Goal: Use online tool/utility: Utilize a website feature to perform a specific function

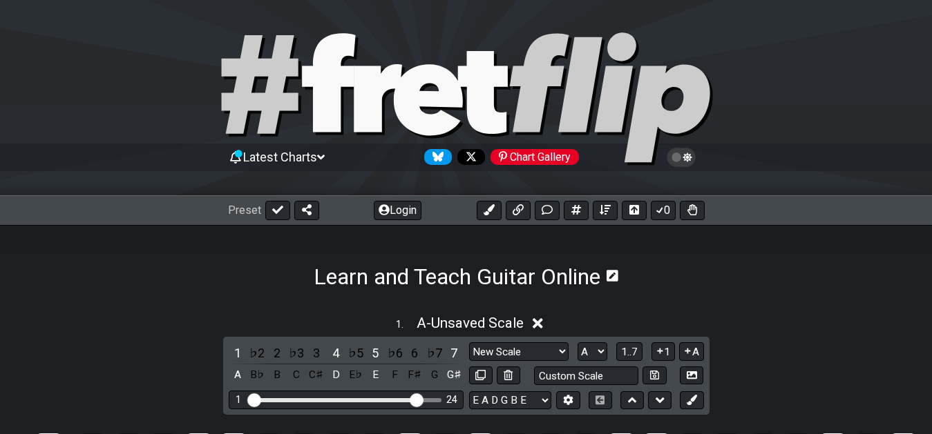
select select "New Scale"
select select "A"
select select "C"
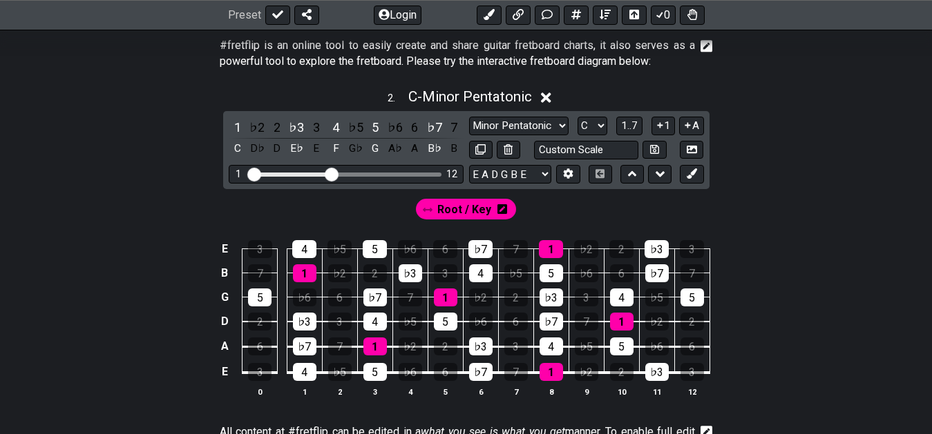
scroll to position [618, 0]
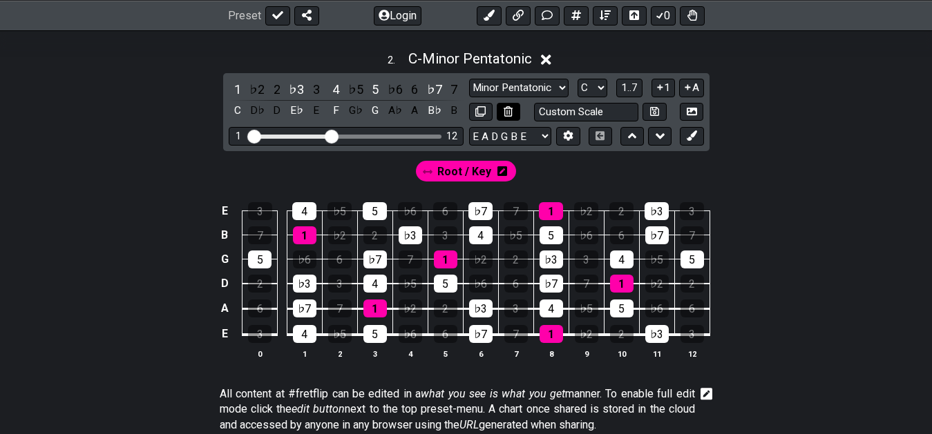
click at [517, 117] on button at bounding box center [508, 112] width 23 height 19
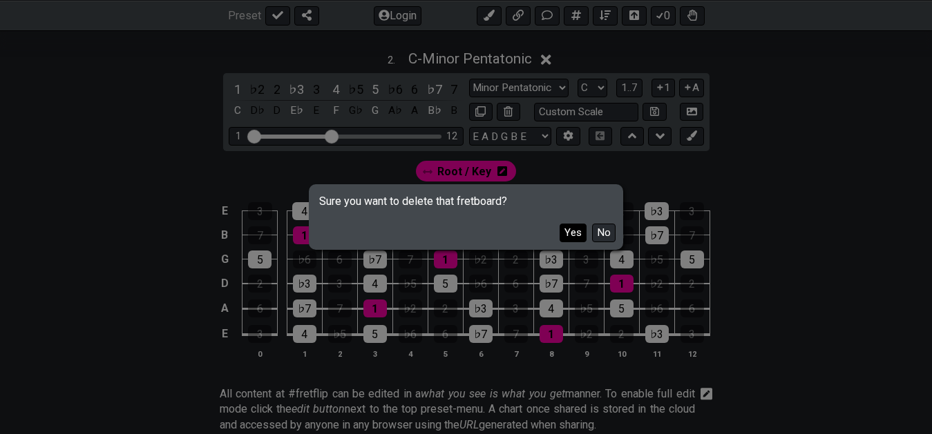
click at [584, 235] on button "Yes" at bounding box center [572, 233] width 27 height 19
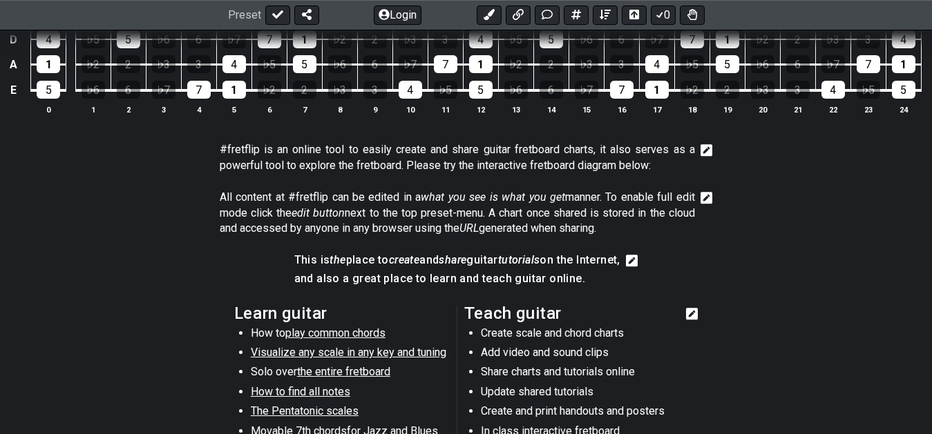
scroll to position [477, 0]
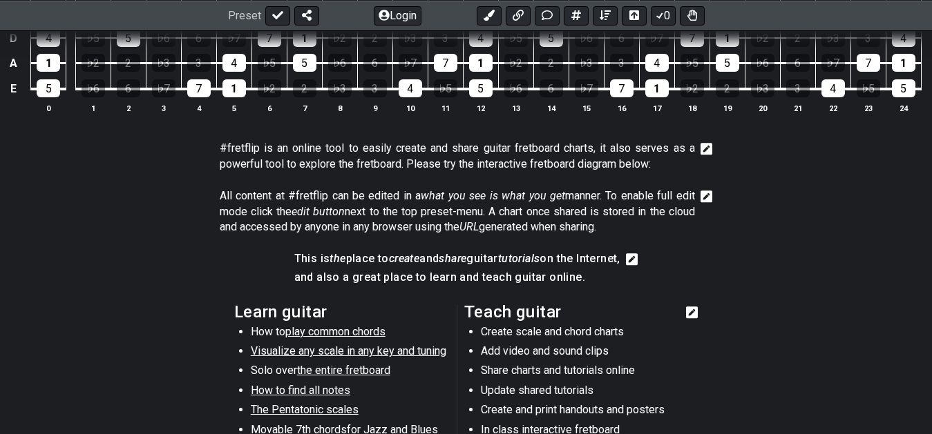
click at [590, 182] on div "#fretflip is an online tool to easily create and share guitar fretboard charts,…" at bounding box center [466, 159] width 493 height 48
click at [703, 148] on icon at bounding box center [706, 149] width 12 height 12
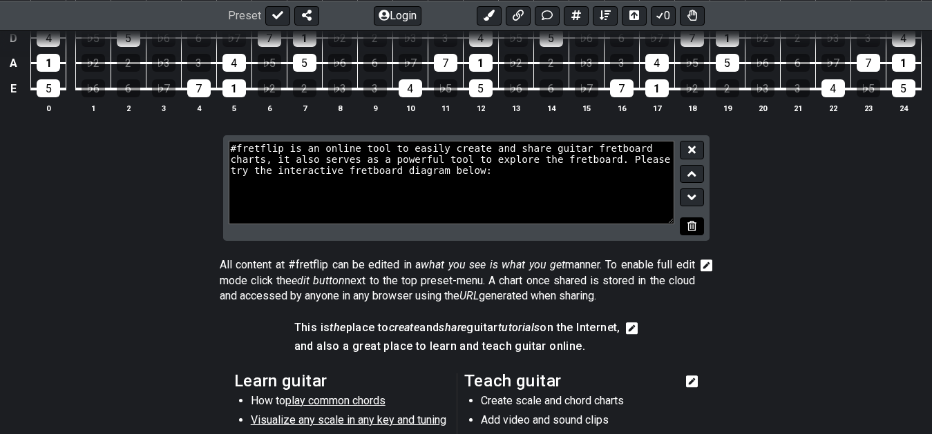
click at [689, 227] on icon at bounding box center [691, 226] width 9 height 10
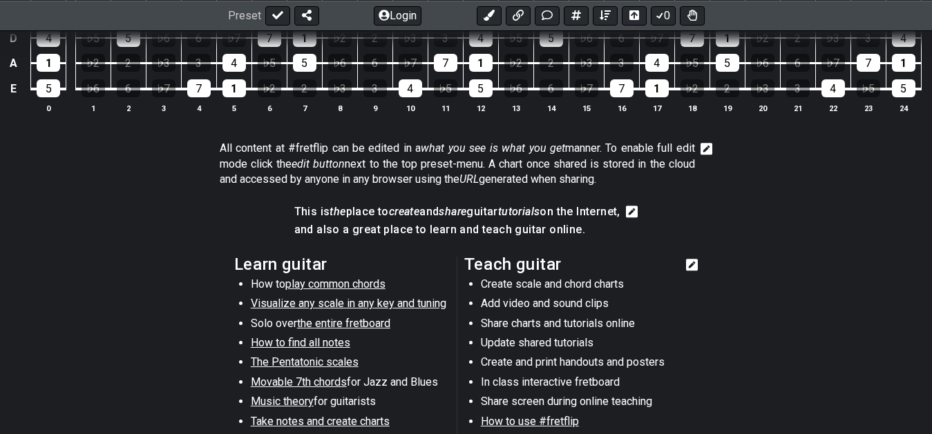
click at [708, 146] on icon at bounding box center [706, 149] width 12 height 14
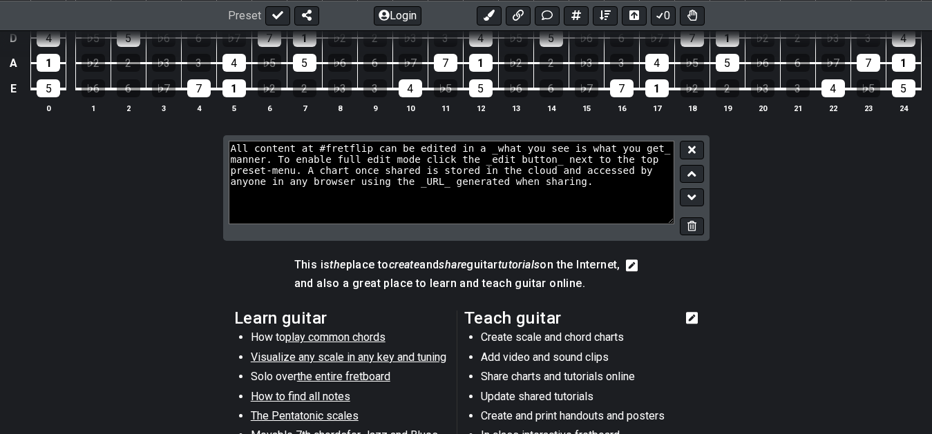
click at [701, 222] on button at bounding box center [691, 227] width 23 height 19
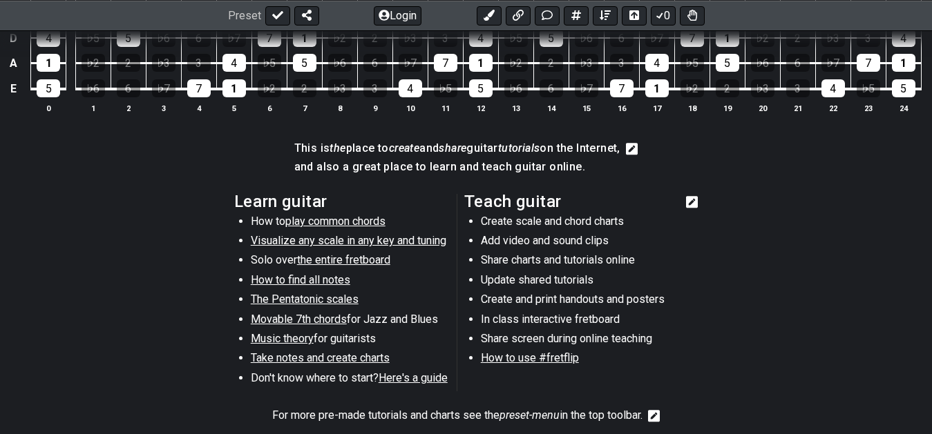
click at [637, 150] on icon at bounding box center [632, 149] width 12 height 12
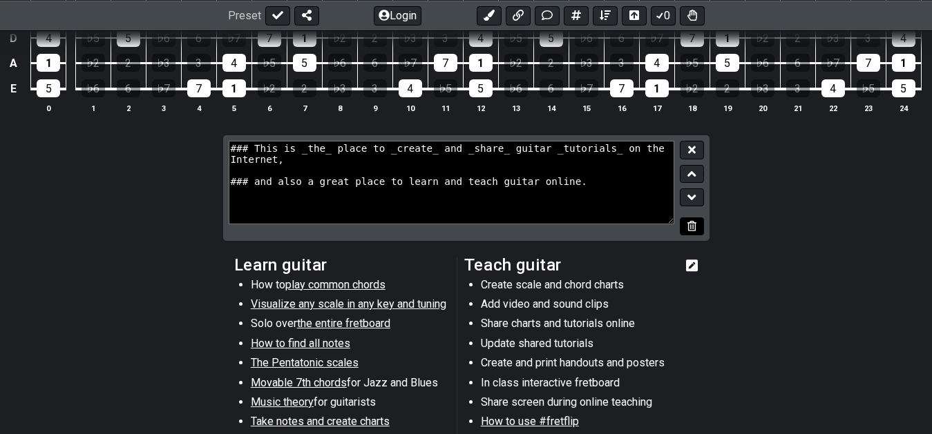
click at [694, 230] on icon at bounding box center [691, 226] width 9 height 10
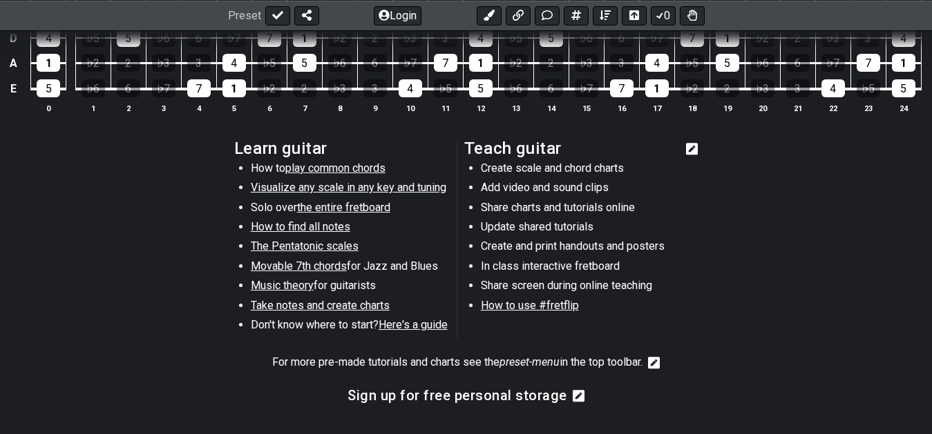
click at [696, 150] on icon at bounding box center [692, 149] width 12 height 14
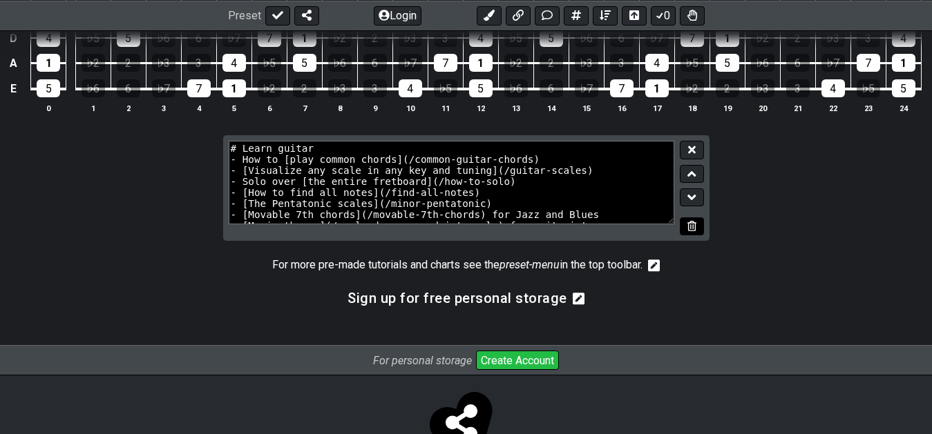
click at [687, 220] on button at bounding box center [691, 227] width 23 height 19
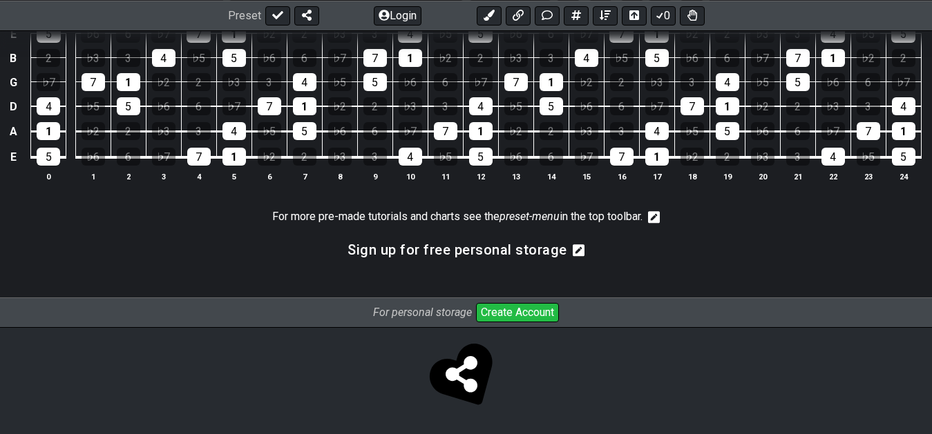
click at [660, 218] on icon at bounding box center [654, 217] width 12 height 12
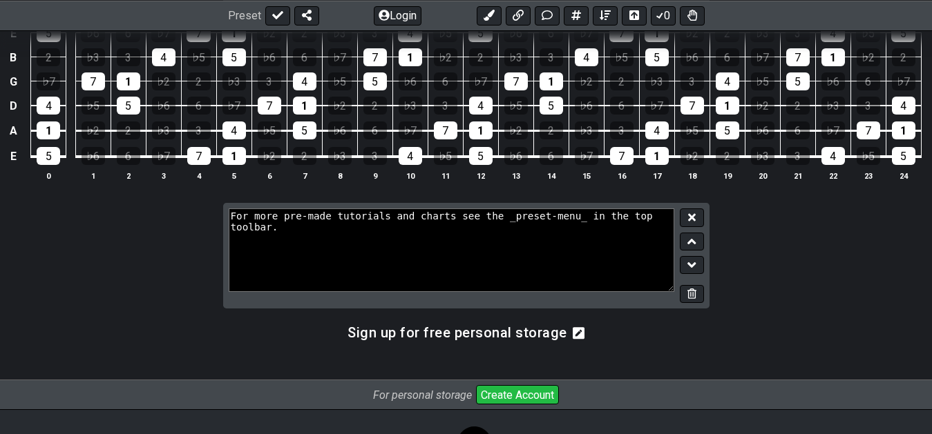
click at [689, 285] on div at bounding box center [688, 256] width 29 height 95
click at [689, 297] on icon at bounding box center [691, 294] width 9 height 10
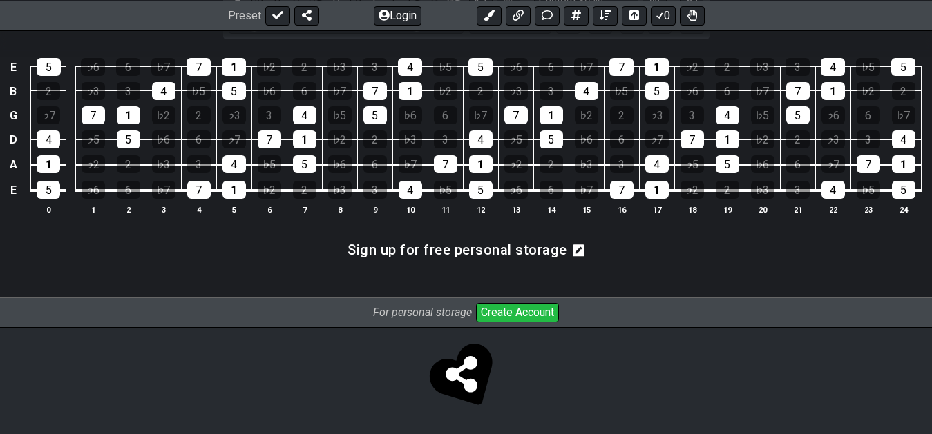
click at [573, 251] on icon at bounding box center [579, 251] width 12 height 12
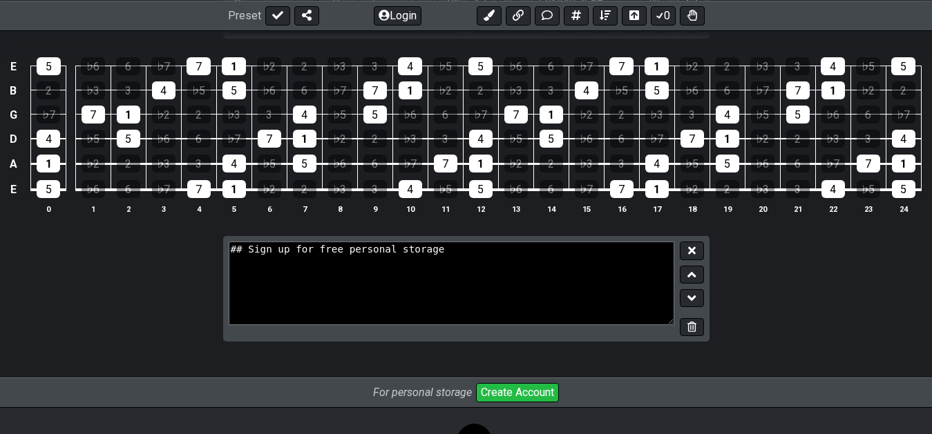
drag, startPoint x: 693, startPoint y: 331, endPoint x: 643, endPoint y: 299, distance: 59.6
click at [693, 330] on icon at bounding box center [691, 327] width 9 height 10
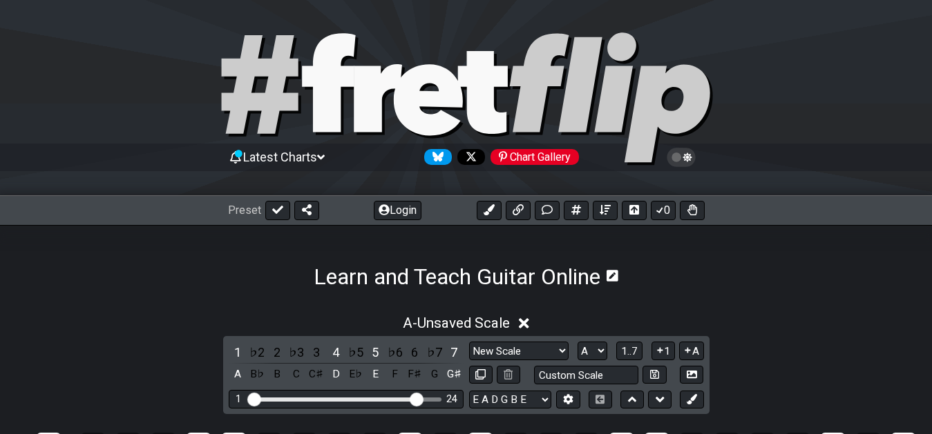
scroll to position [70, 0]
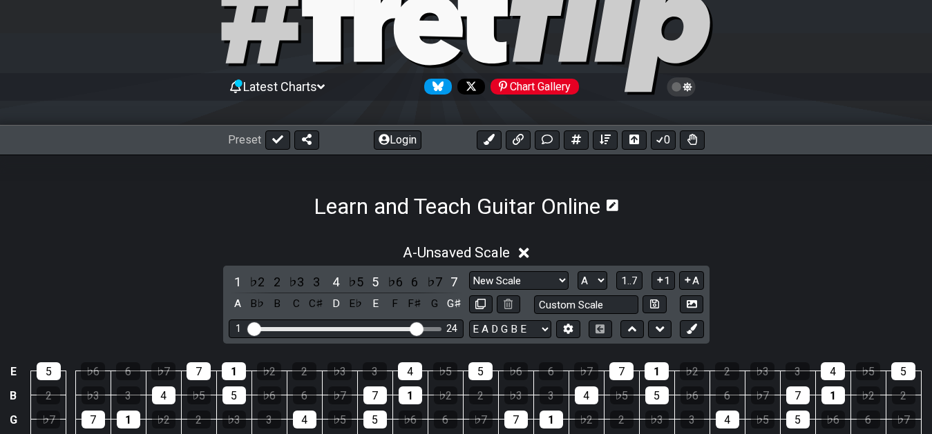
click at [325, 88] on icon at bounding box center [321, 87] width 8 height 12
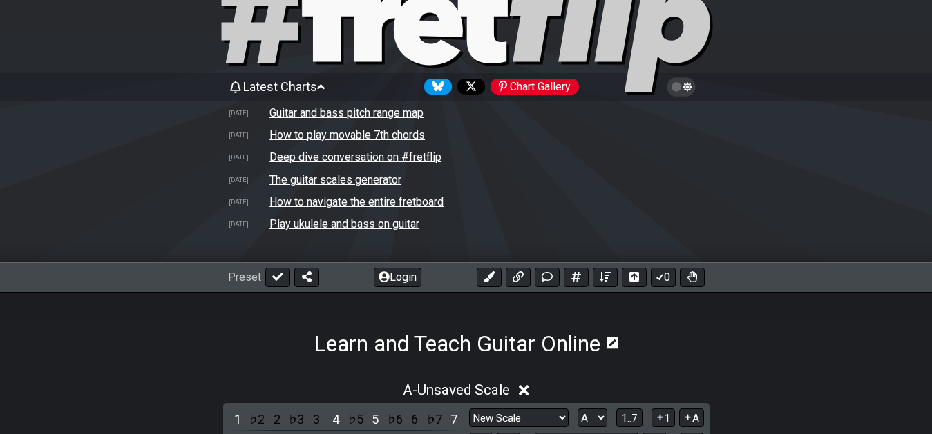
click at [412, 111] on td "Guitar and bass pitch range map" at bounding box center [346, 113] width 155 height 15
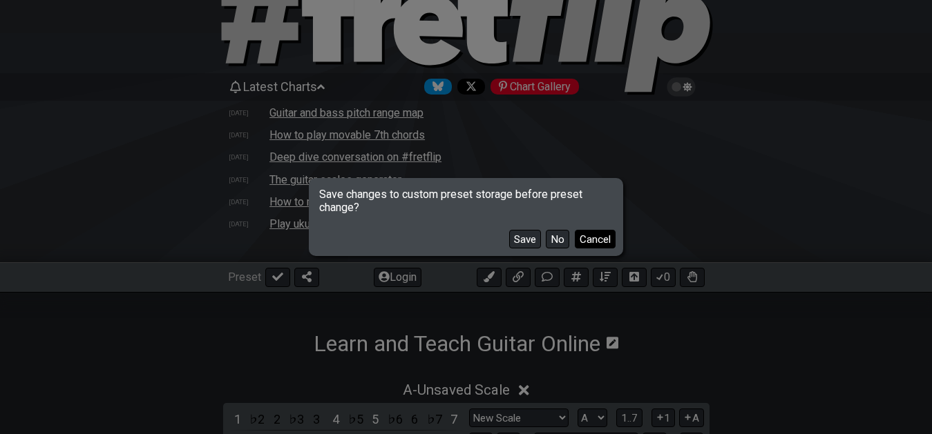
click at [596, 247] on button "Cancel" at bounding box center [595, 239] width 41 height 19
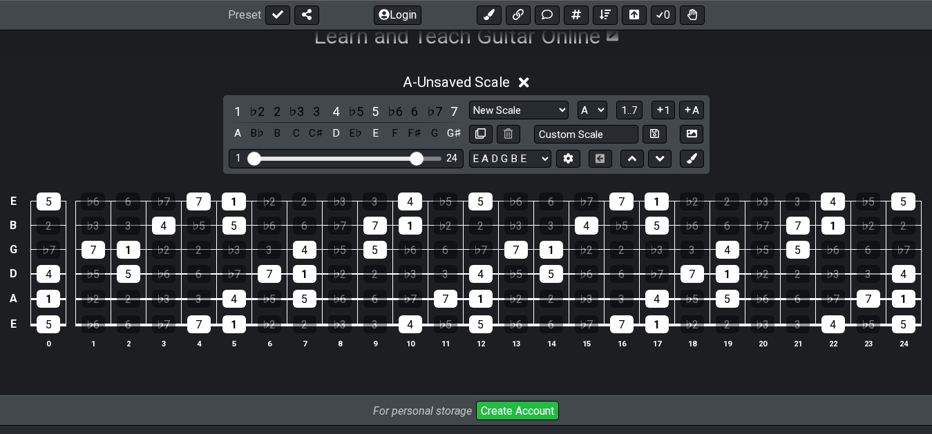
scroll to position [408, 0]
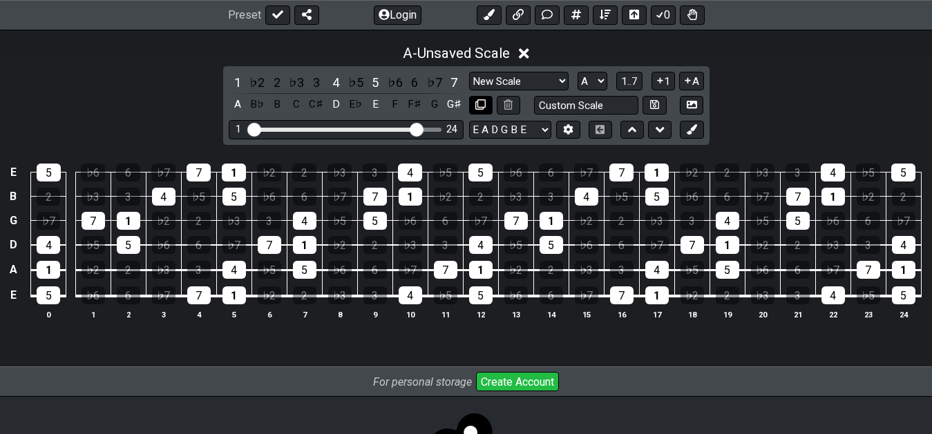
click at [482, 104] on icon at bounding box center [480, 104] width 10 height 10
select select "A"
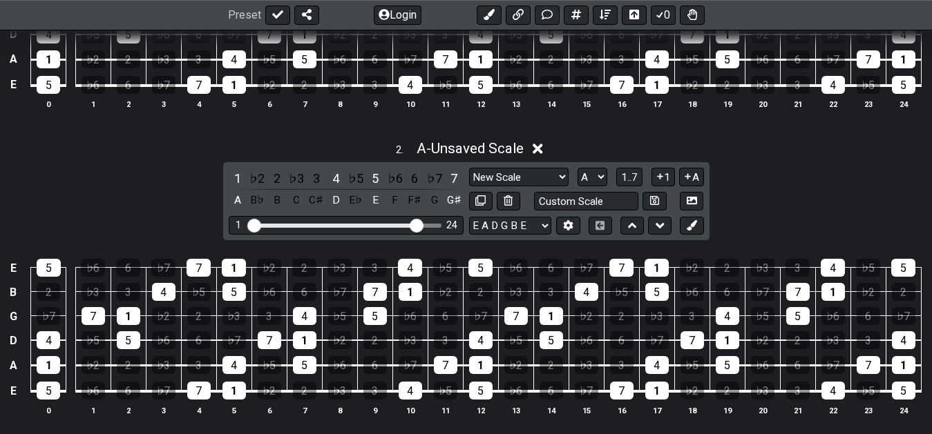
scroll to position [689, 0]
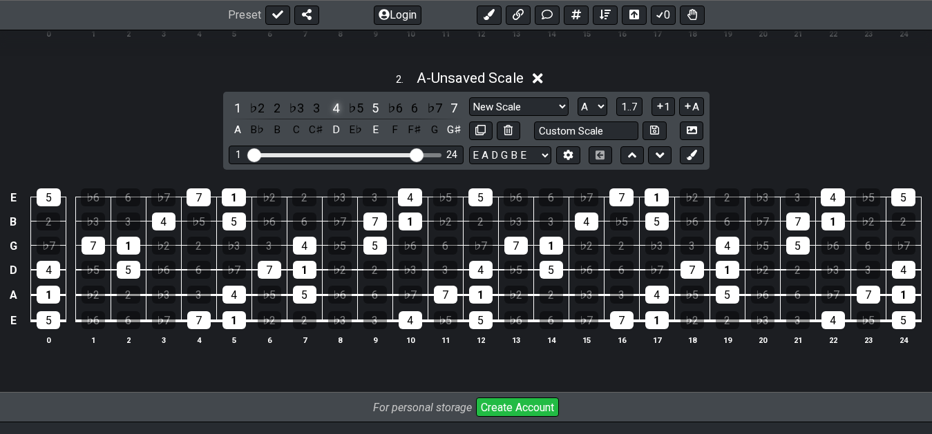
click at [338, 106] on div "4" at bounding box center [336, 108] width 18 height 19
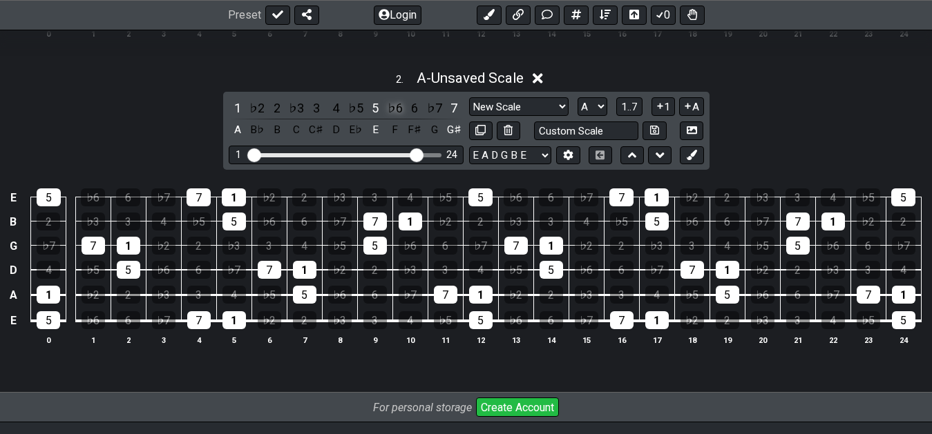
drag, startPoint x: 363, startPoint y: 108, endPoint x: 386, endPoint y: 109, distance: 22.8
click at [368, 108] on div "1 ♭2 2 ♭3 3 4 ♭5 5 ♭6 6 ♭7 7 A B♭ B C C♯ D E♭ E F F♯ G G♯" at bounding box center [346, 119] width 235 height 41
click at [377, 108] on div "5" at bounding box center [375, 108] width 18 height 19
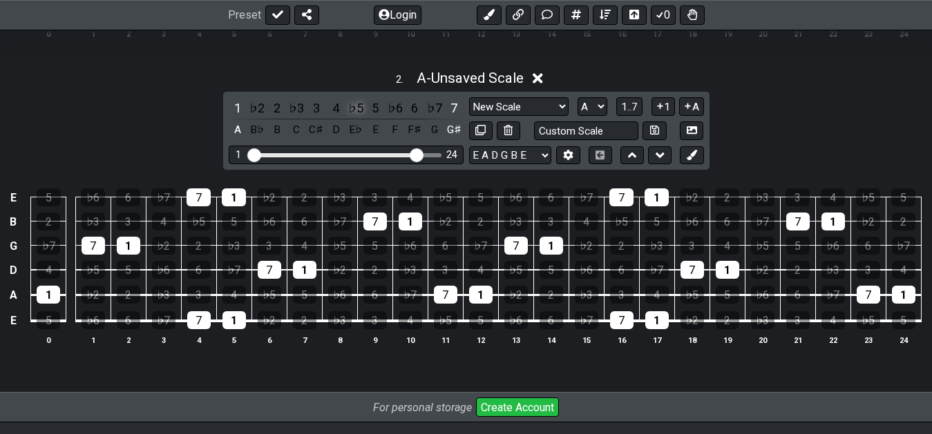
click at [356, 108] on div "♭5" at bounding box center [356, 108] width 18 height 19
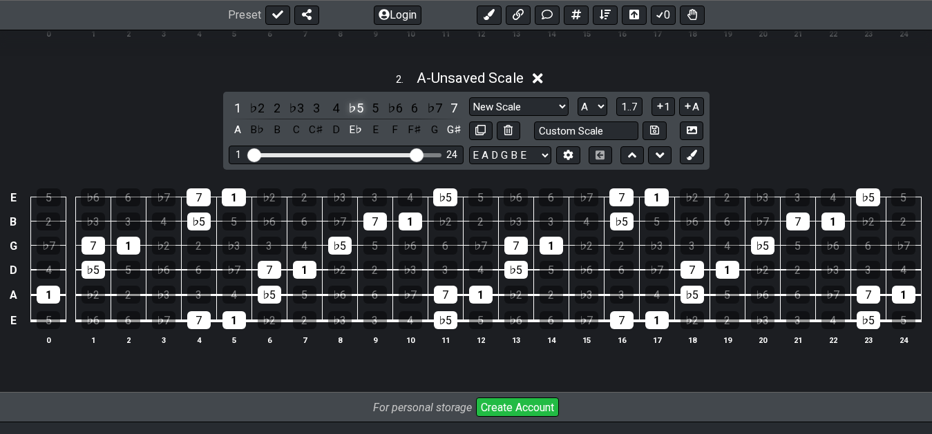
click at [358, 112] on div "♭5" at bounding box center [356, 108] width 18 height 19
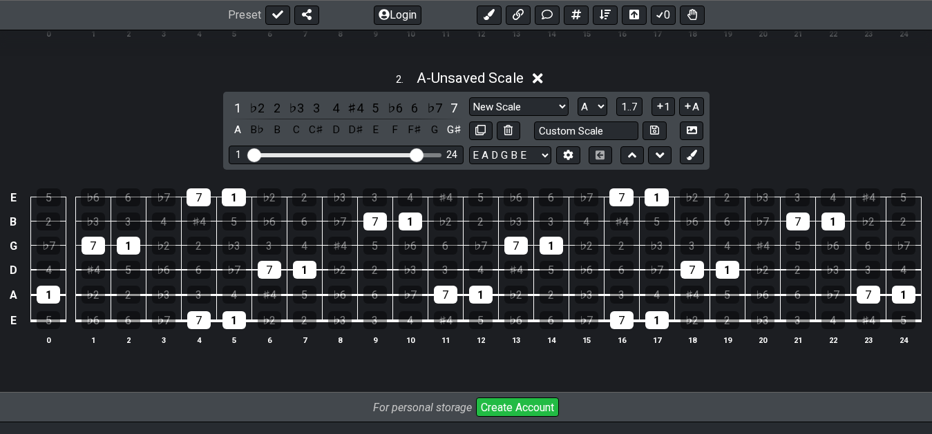
click at [358, 112] on div "♯4" at bounding box center [356, 108] width 18 height 19
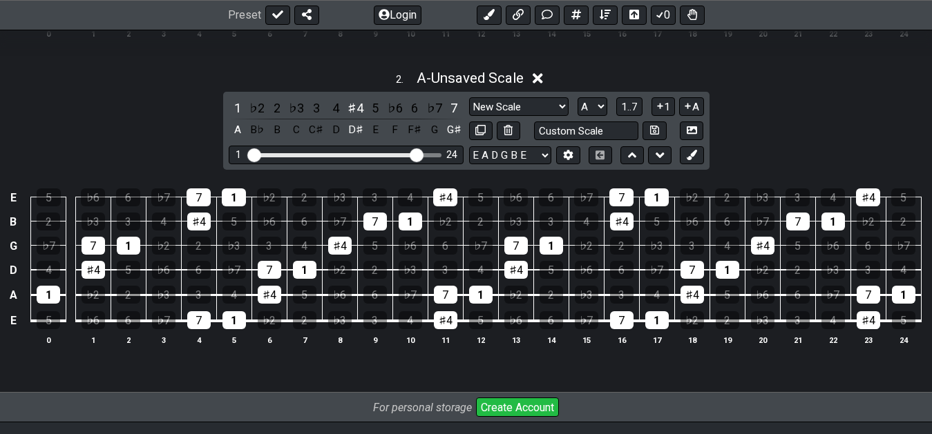
click at [358, 112] on div "♯4" at bounding box center [356, 108] width 18 height 19
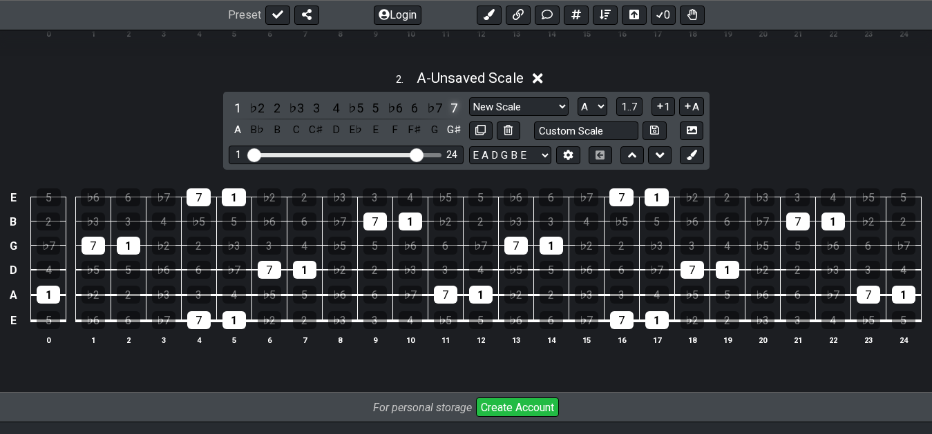
click at [452, 108] on div "7" at bounding box center [454, 108] width 18 height 19
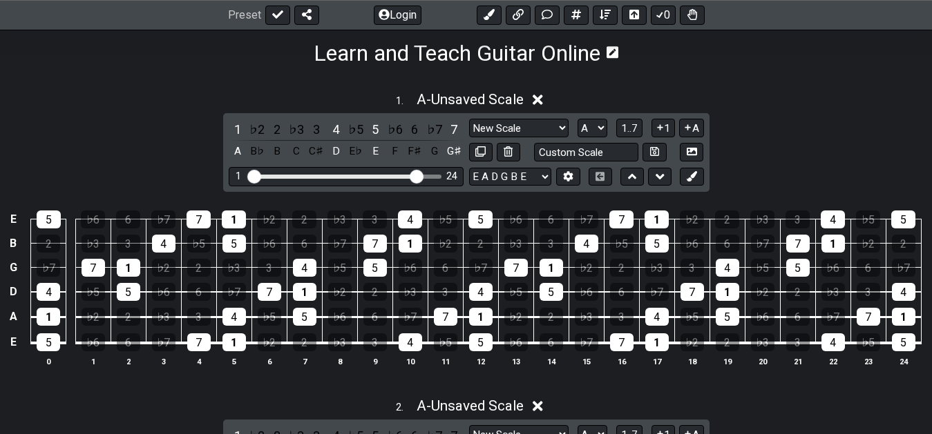
scroll to position [337, 0]
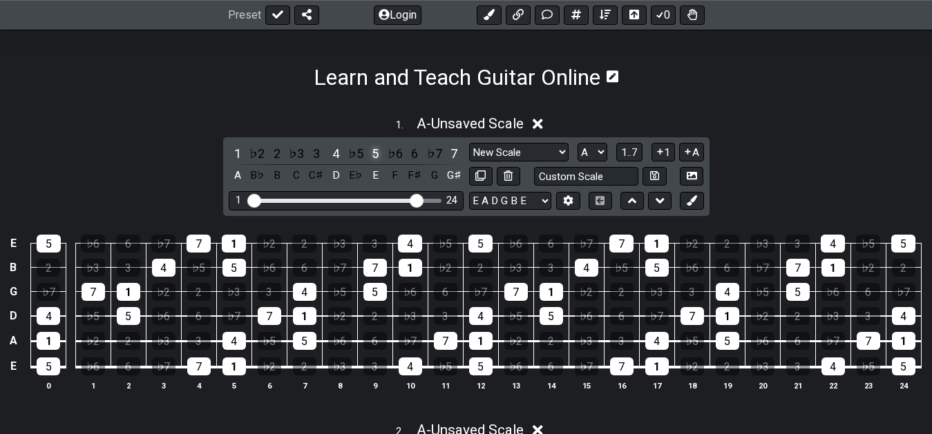
click at [374, 153] on div "5" at bounding box center [375, 153] width 18 height 19
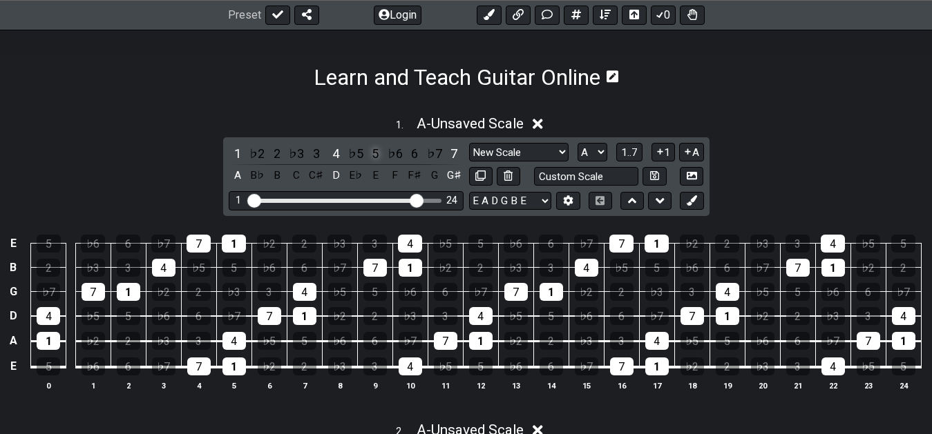
click at [372, 153] on div "5" at bounding box center [375, 153] width 18 height 19
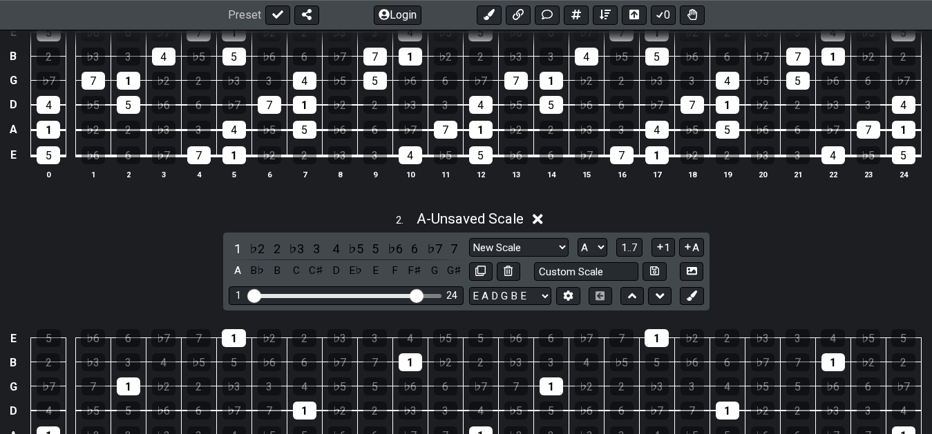
scroll to position [689, 0]
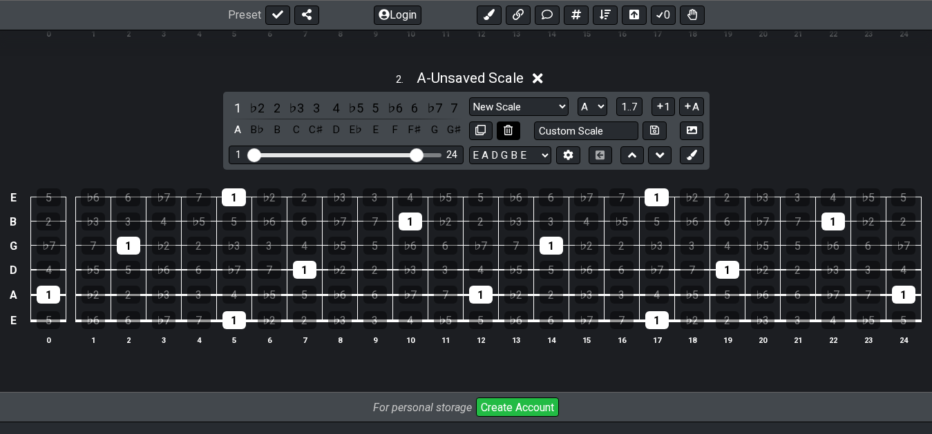
click at [512, 132] on icon at bounding box center [508, 130] width 9 height 10
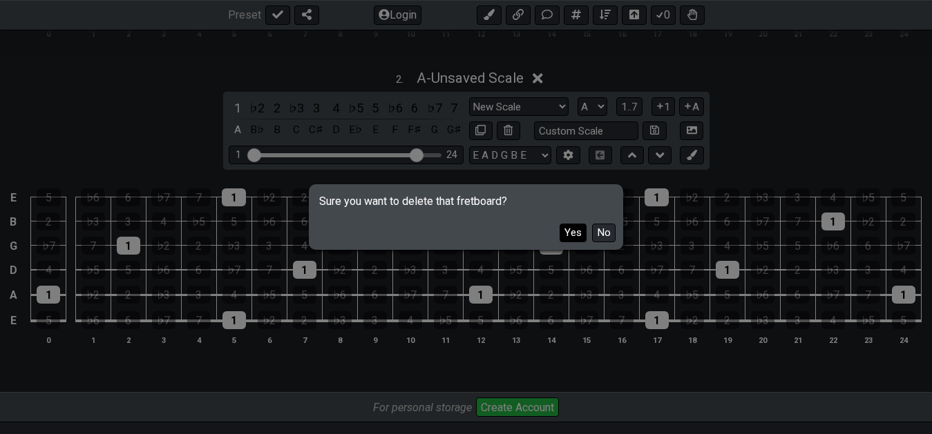
click at [572, 241] on button "Yes" at bounding box center [572, 233] width 27 height 19
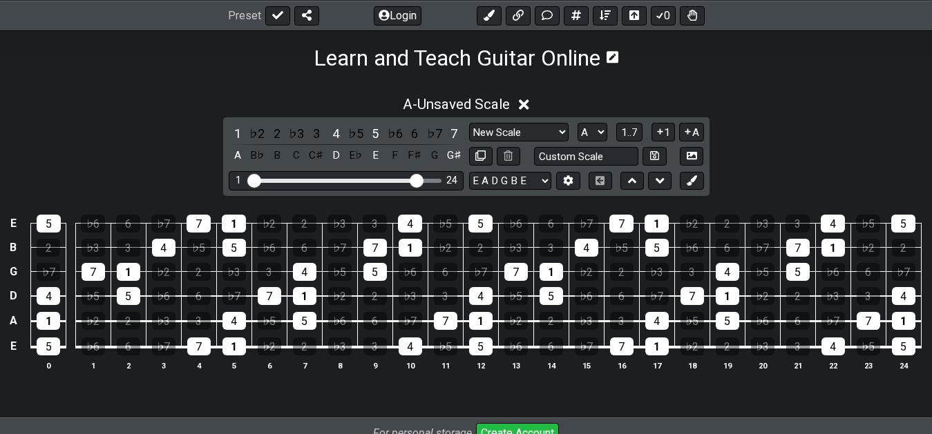
scroll to position [337, 0]
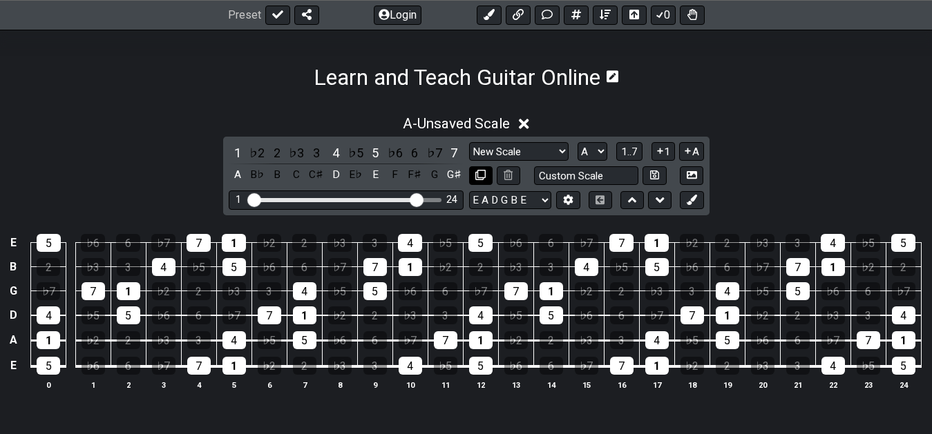
click at [483, 171] on icon at bounding box center [480, 175] width 10 height 10
select select "A"
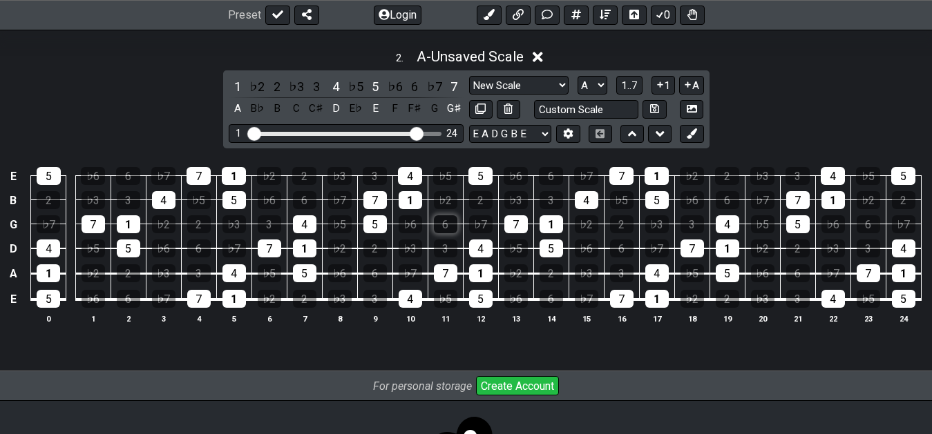
scroll to position [689, 0]
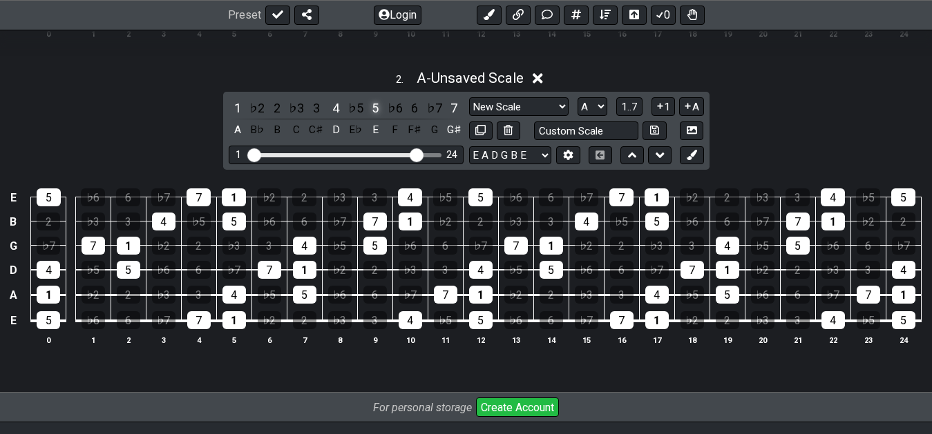
click at [373, 105] on div "5" at bounding box center [375, 108] width 18 height 19
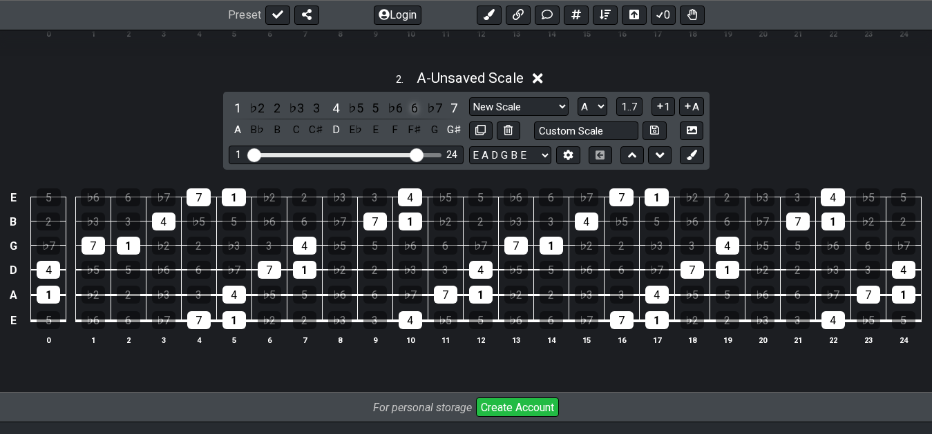
click at [415, 113] on div "6" at bounding box center [414, 108] width 18 height 19
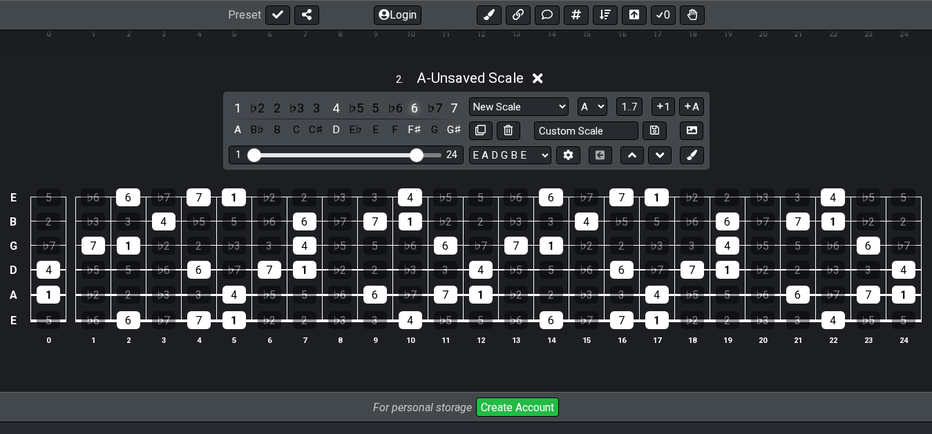
click at [415, 113] on div "6" at bounding box center [414, 108] width 18 height 19
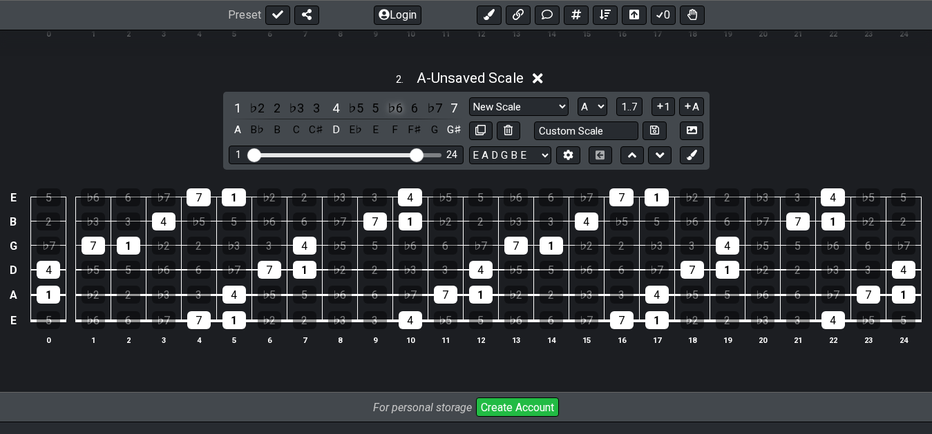
click at [392, 113] on div "♭6" at bounding box center [395, 108] width 18 height 19
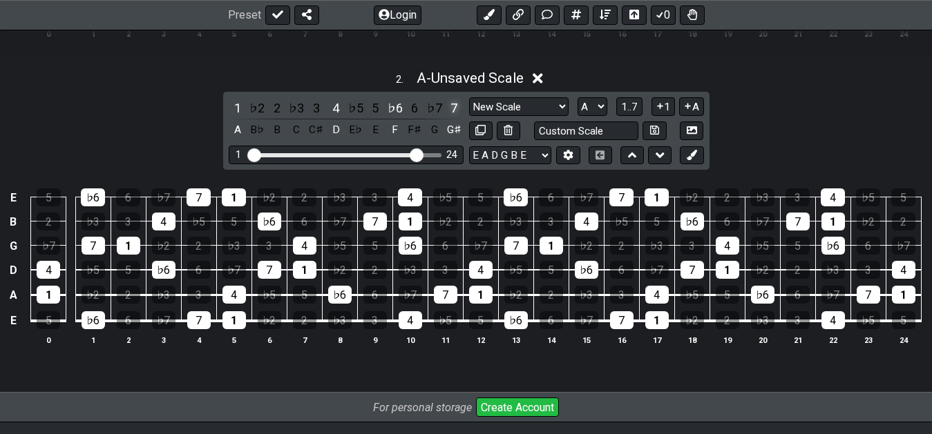
click at [454, 102] on div "7" at bounding box center [454, 108] width 18 height 19
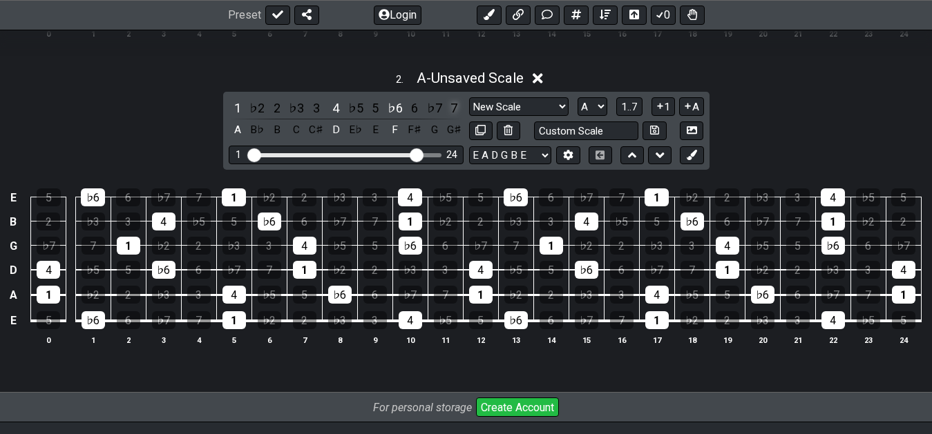
click at [461, 111] on div "7" at bounding box center [454, 108] width 18 height 19
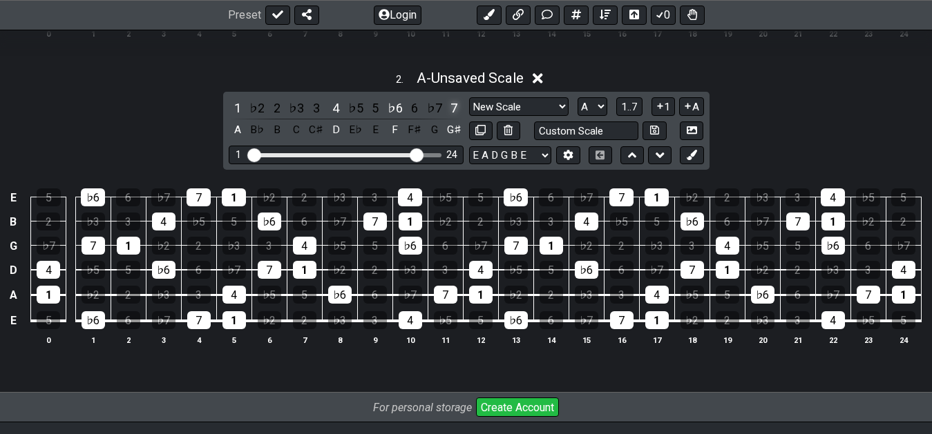
click at [461, 108] on div "7" at bounding box center [454, 108] width 18 height 19
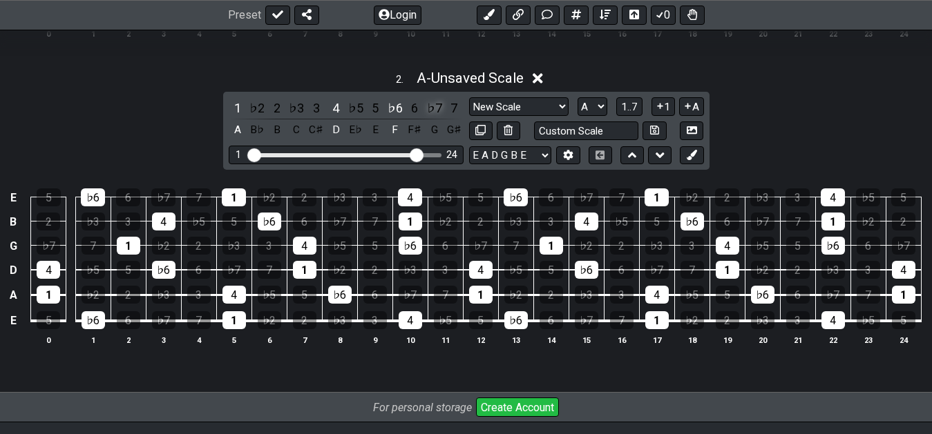
click at [432, 110] on div "♭7" at bounding box center [434, 108] width 18 height 19
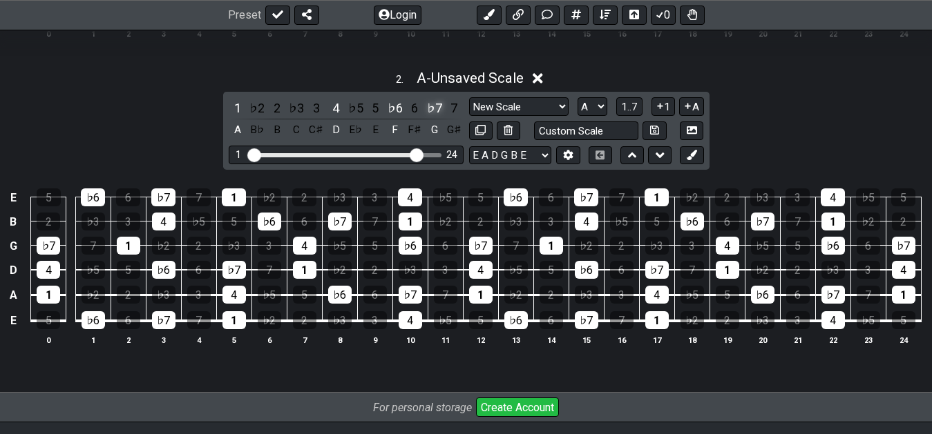
click at [437, 111] on div "♭7" at bounding box center [434, 108] width 18 height 19
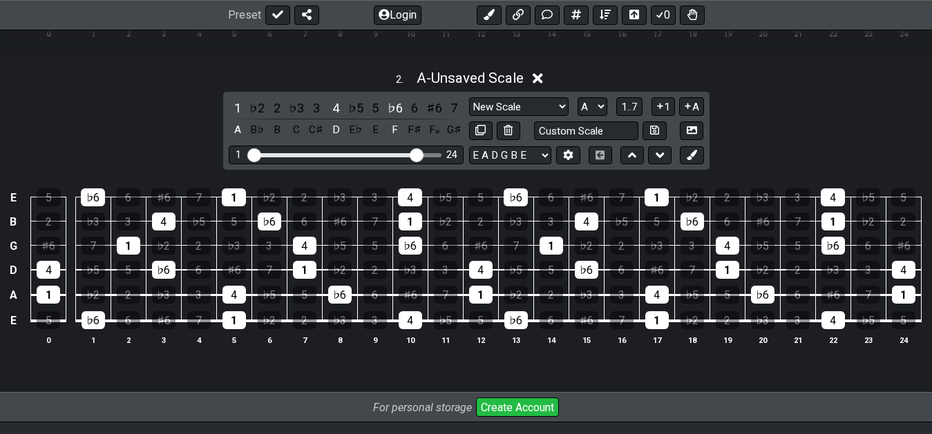
click at [437, 111] on div "♯6" at bounding box center [434, 108] width 18 height 19
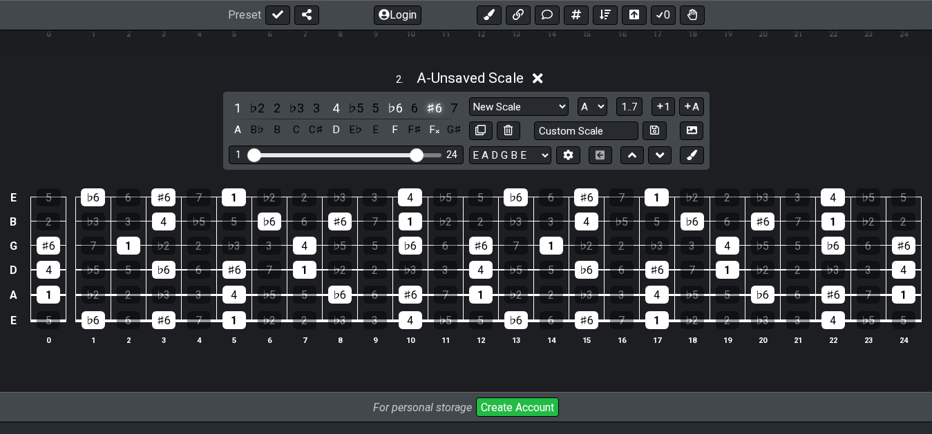
click at [437, 111] on div "♯6" at bounding box center [434, 108] width 18 height 19
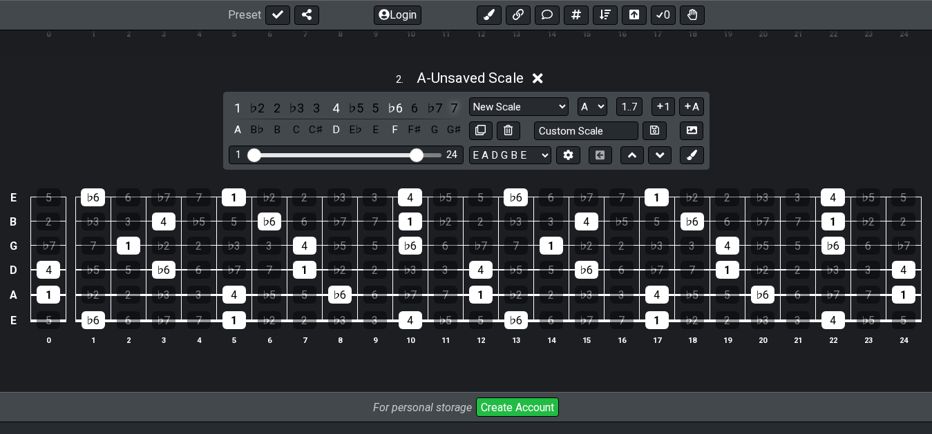
click at [450, 111] on div "7" at bounding box center [454, 108] width 18 height 19
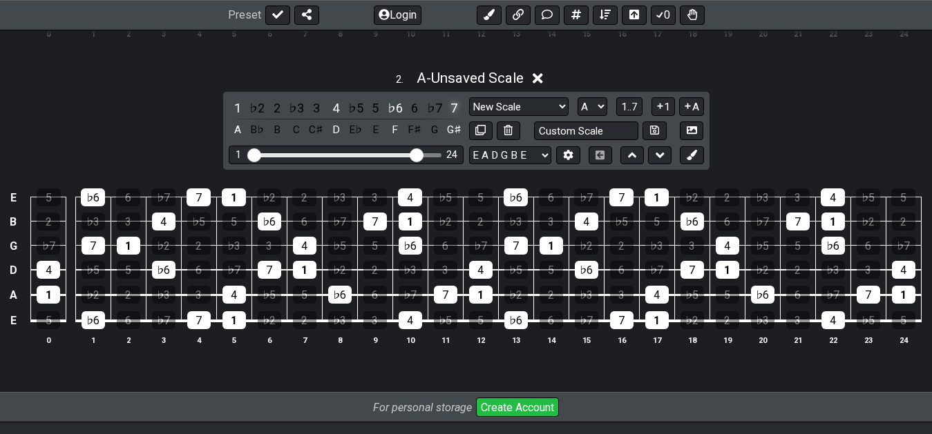
click at [451, 111] on div "7" at bounding box center [454, 108] width 18 height 19
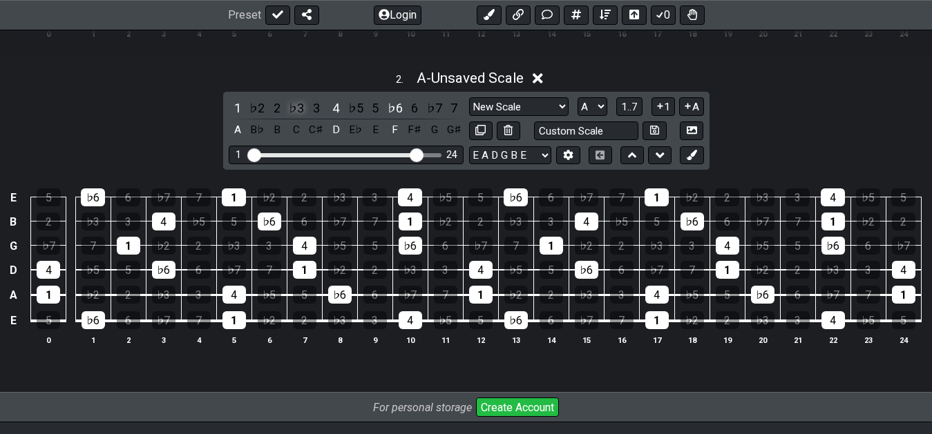
click at [294, 111] on div "♭3" at bounding box center [296, 108] width 18 height 19
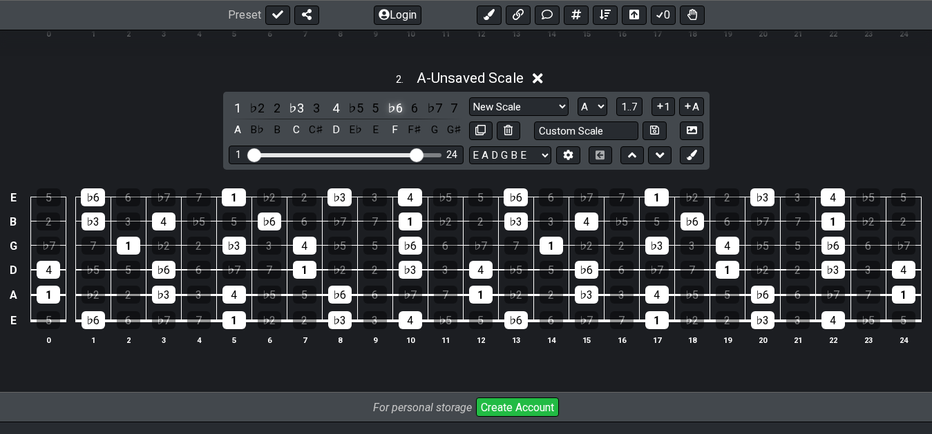
click at [392, 111] on div "♭6" at bounding box center [395, 108] width 18 height 19
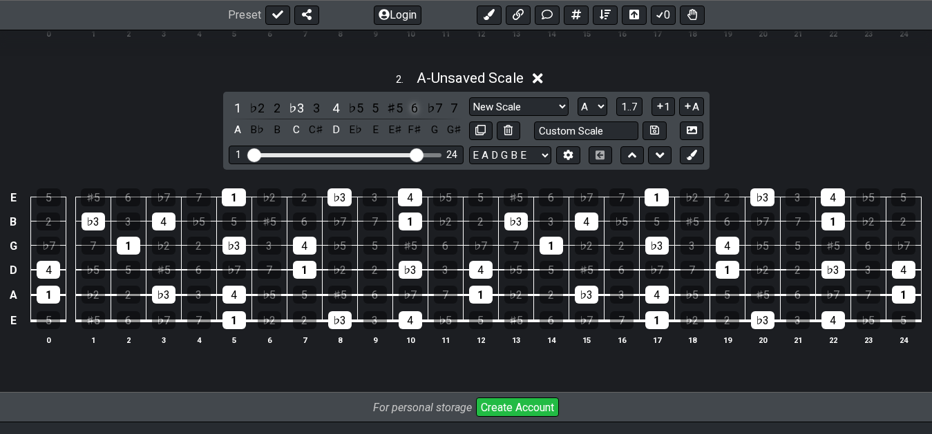
click at [416, 111] on div "6" at bounding box center [414, 108] width 18 height 19
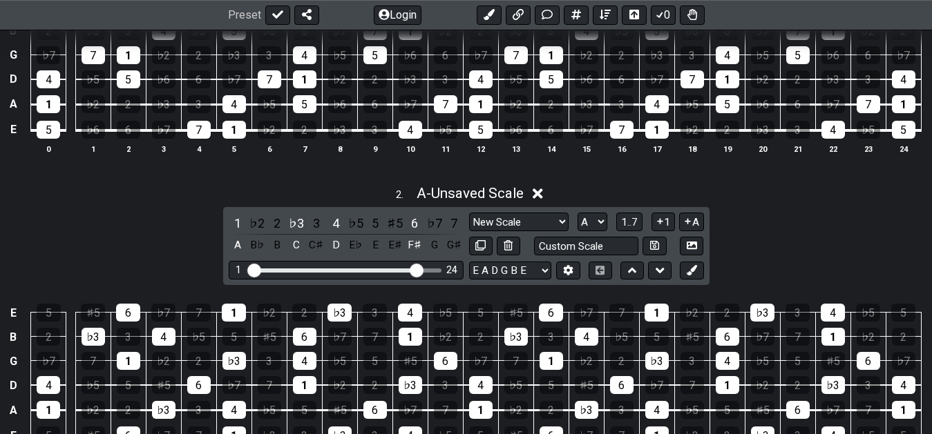
scroll to position [715, 0]
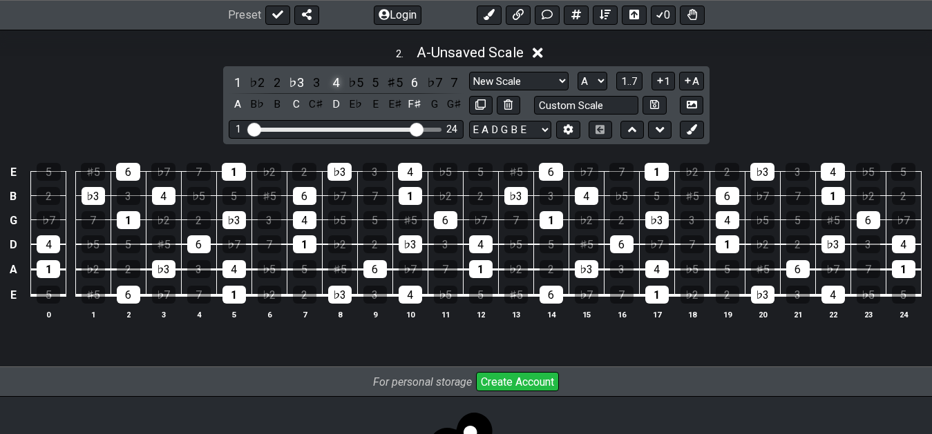
click at [334, 83] on div "4" at bounding box center [336, 82] width 18 height 19
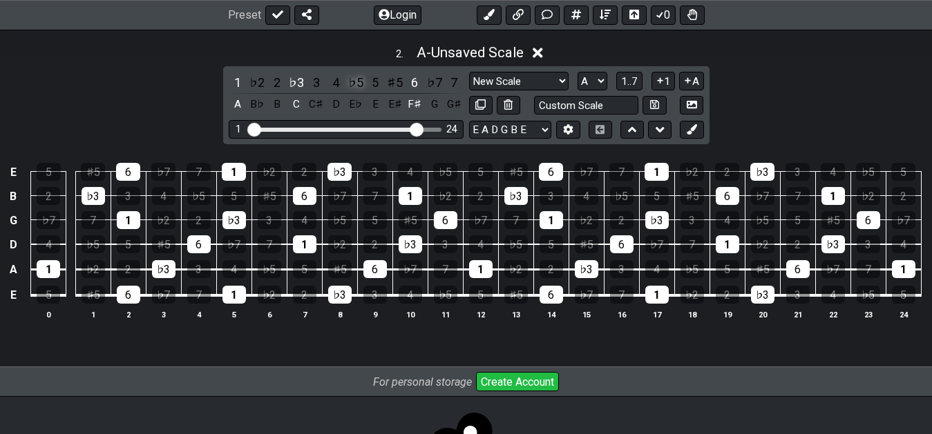
click at [359, 84] on div "♭5" at bounding box center [356, 82] width 18 height 19
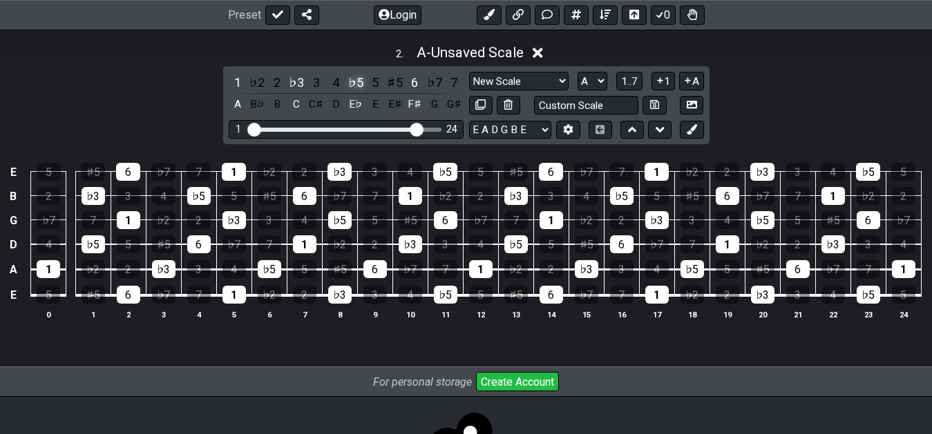
click at [359, 84] on div "♭5" at bounding box center [356, 82] width 18 height 19
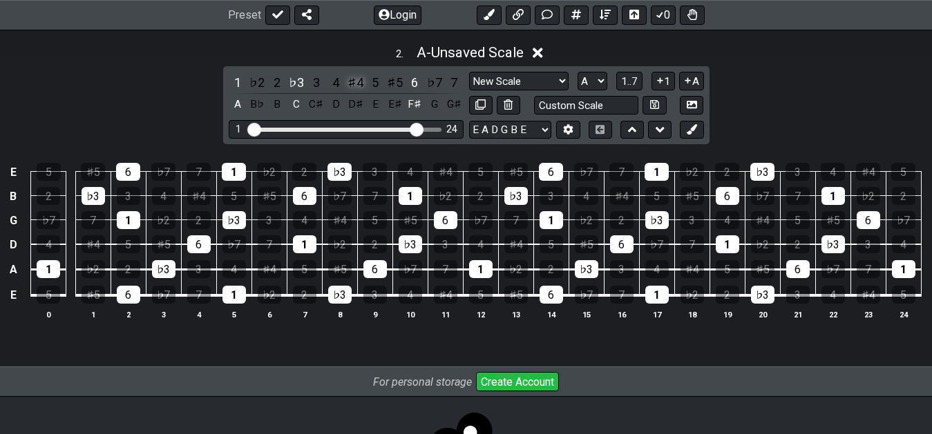
click at [354, 87] on div "♯4" at bounding box center [356, 82] width 18 height 19
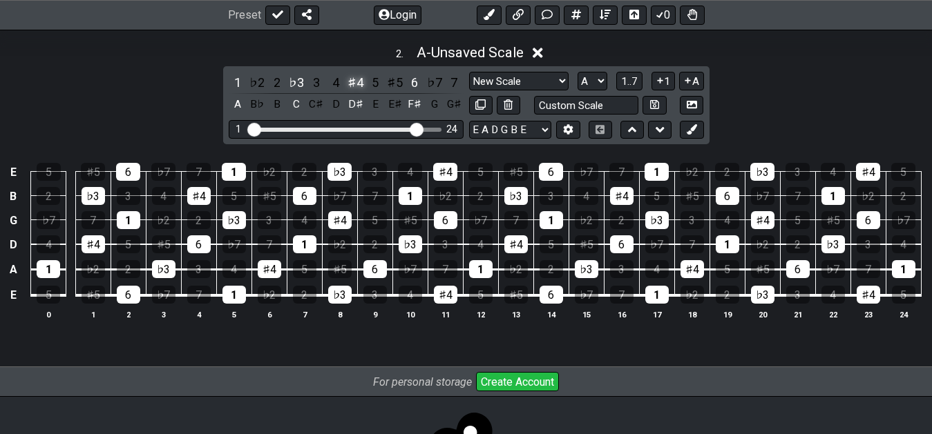
click at [356, 90] on div "♯4" at bounding box center [356, 82] width 18 height 19
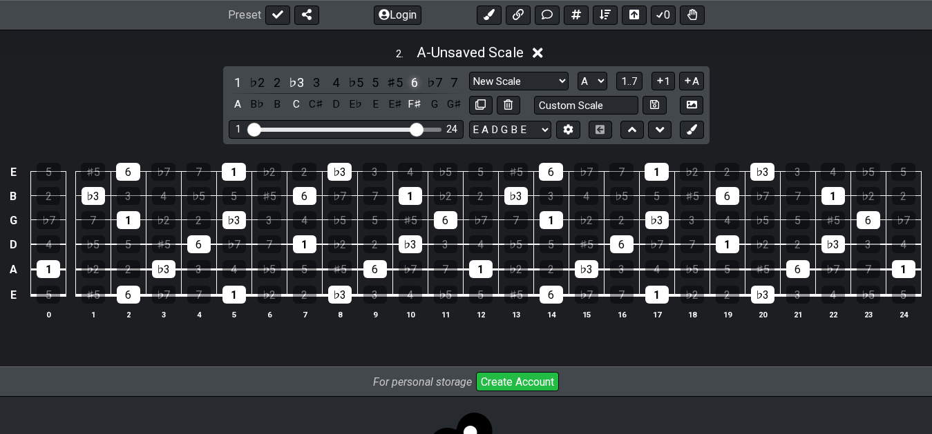
click at [411, 84] on div "6" at bounding box center [414, 82] width 18 height 19
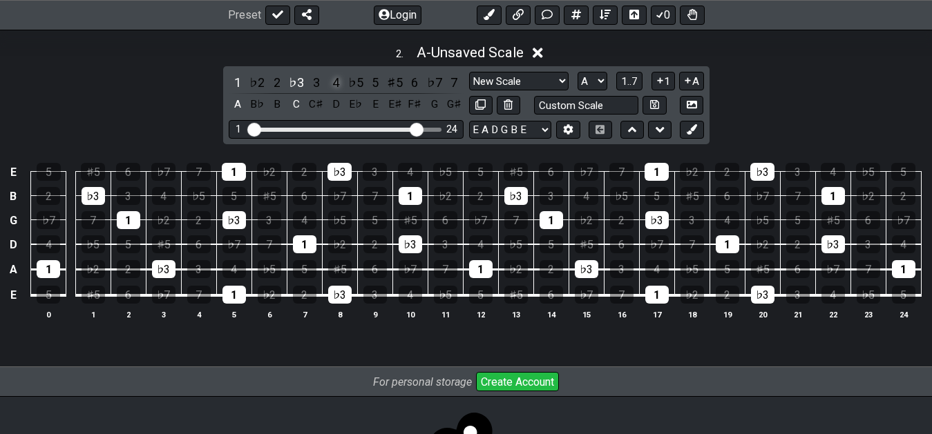
click at [339, 88] on div "4" at bounding box center [336, 82] width 18 height 19
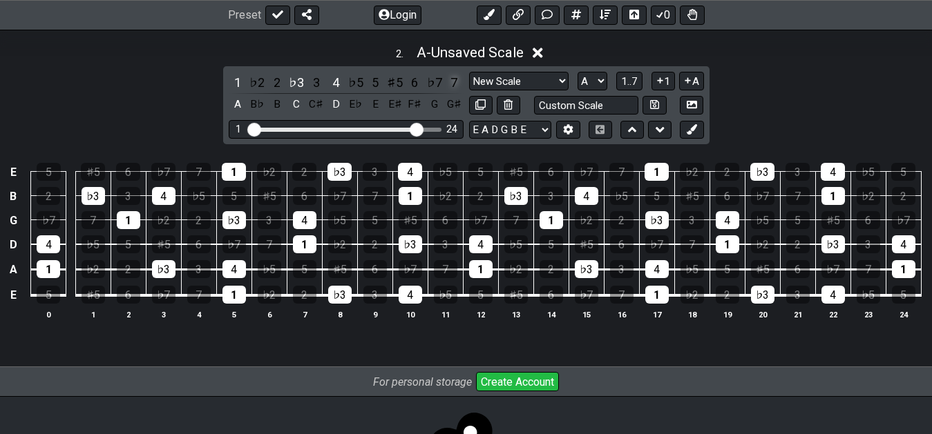
click at [451, 84] on div "7" at bounding box center [454, 82] width 18 height 19
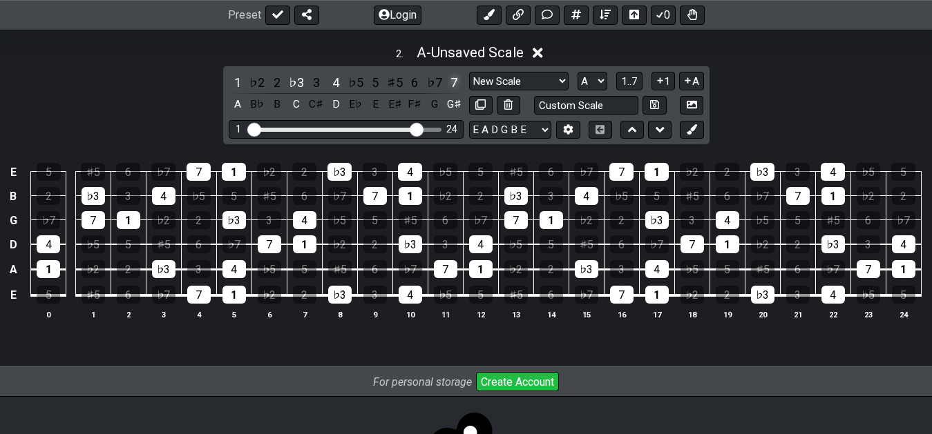
click at [453, 84] on div "7" at bounding box center [454, 82] width 18 height 19
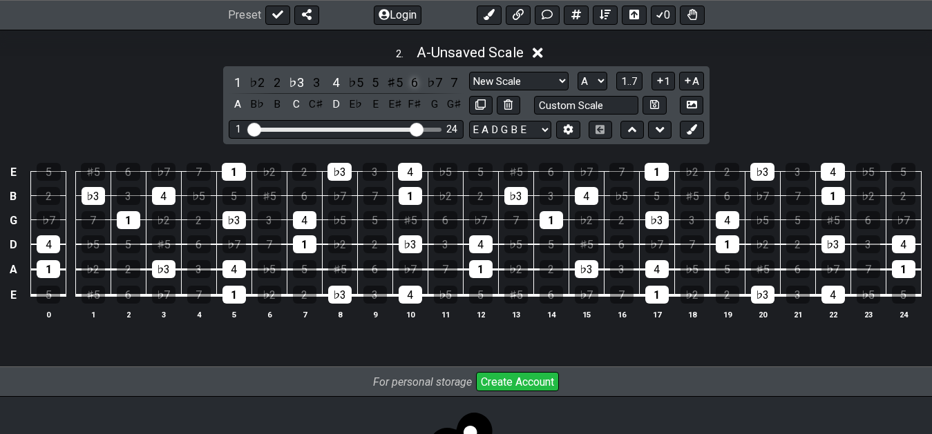
click at [419, 88] on div "6" at bounding box center [414, 82] width 18 height 19
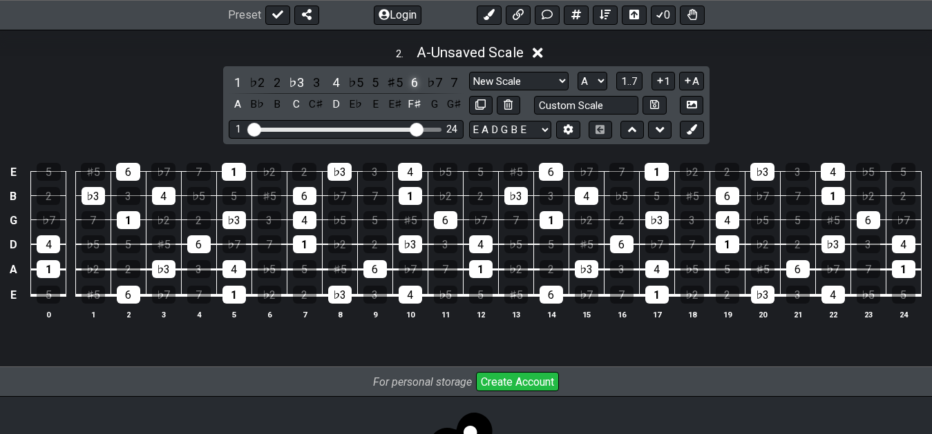
click at [415, 88] on div "6" at bounding box center [414, 82] width 18 height 19
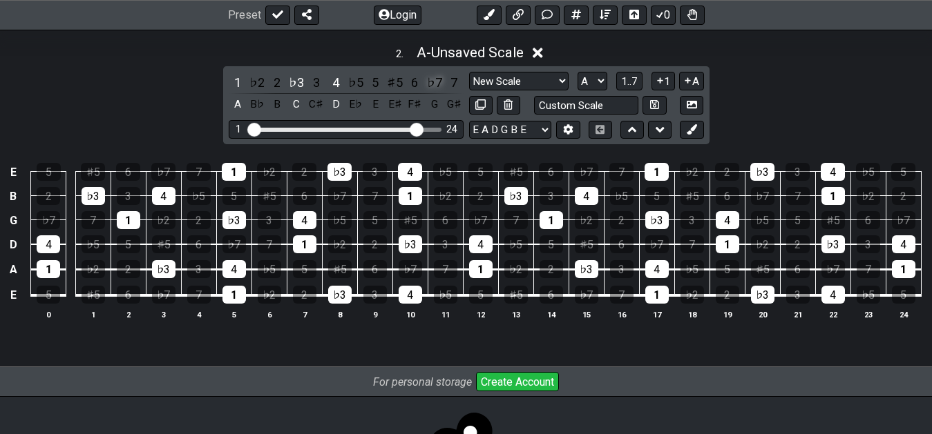
click at [428, 85] on div "♭7" at bounding box center [434, 82] width 18 height 19
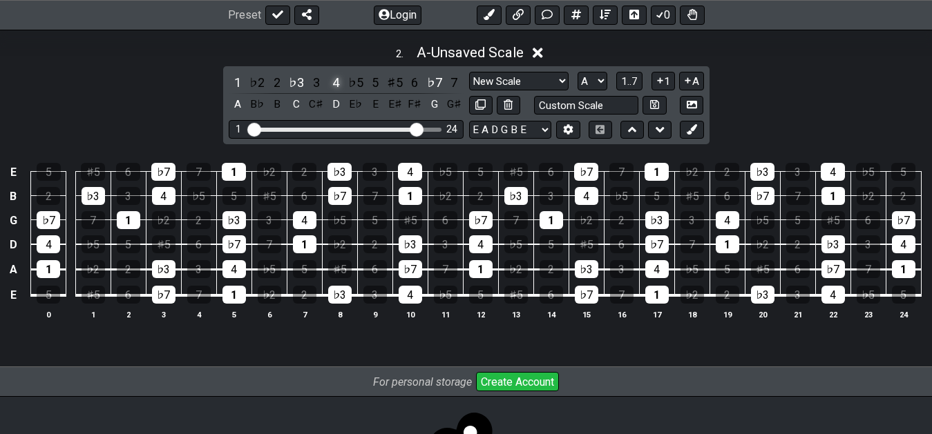
click at [332, 80] on div "4" at bounding box center [336, 82] width 18 height 19
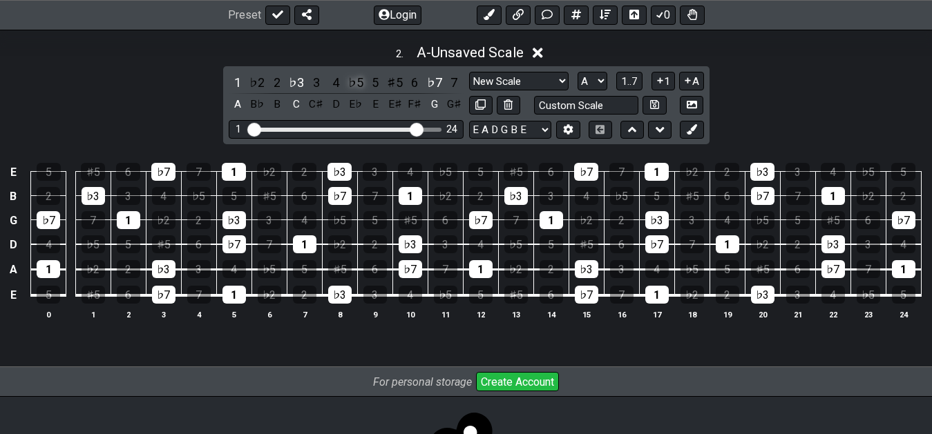
click at [352, 85] on div "♭5" at bounding box center [356, 82] width 18 height 19
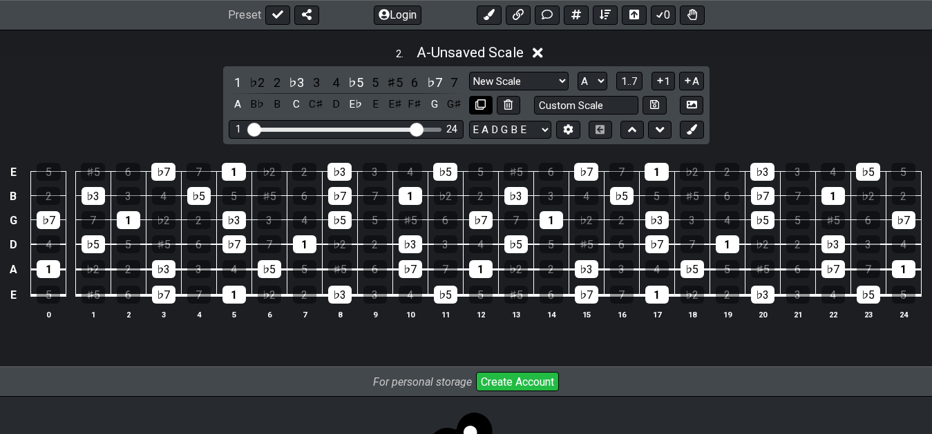
click at [480, 104] on icon at bounding box center [480, 104] width 10 height 10
select select "A"
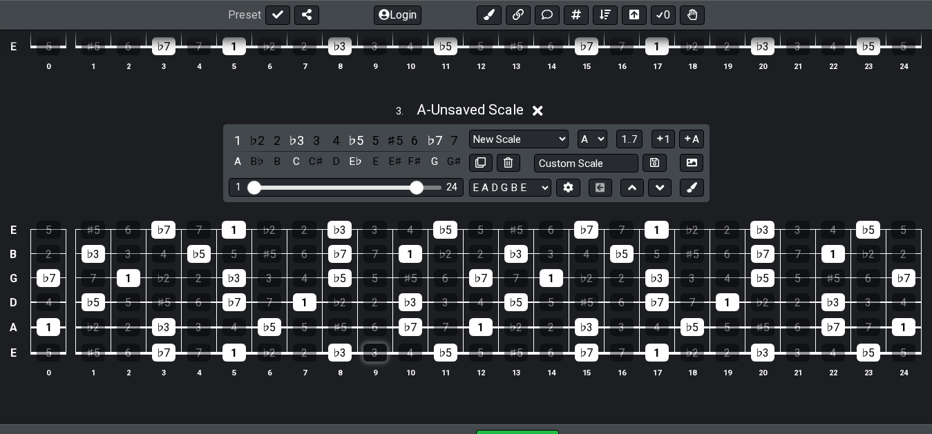
scroll to position [926, 0]
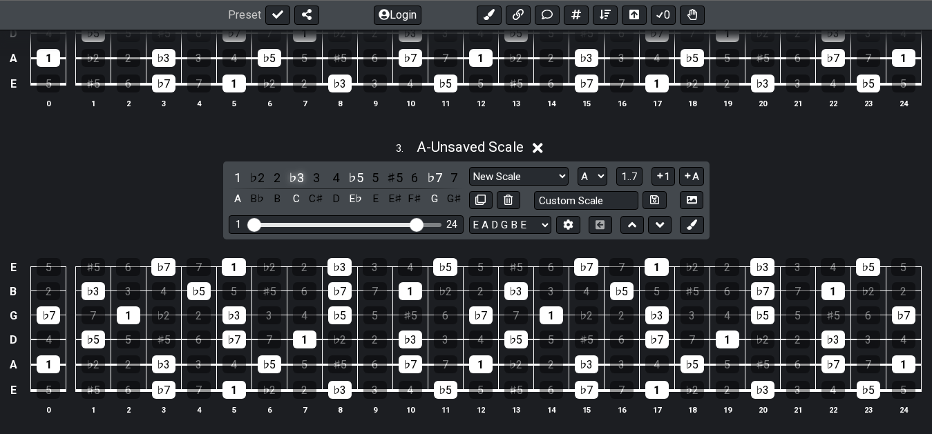
click at [297, 175] on div "♭3" at bounding box center [296, 178] width 18 height 19
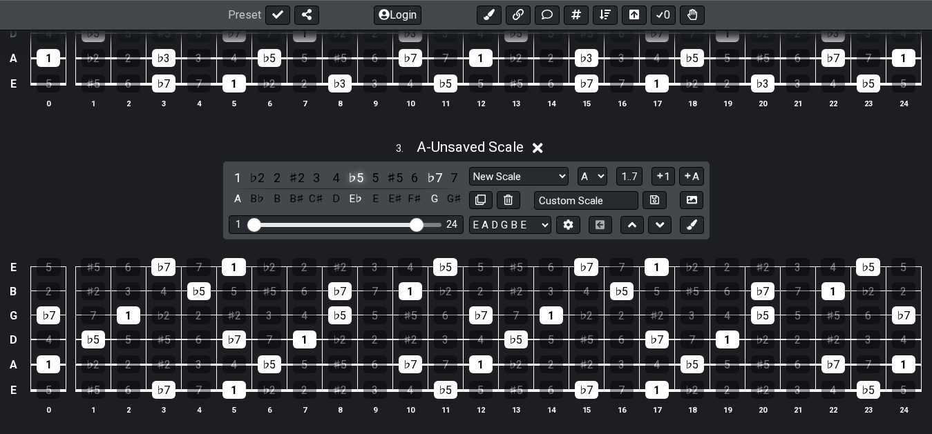
click at [364, 175] on div "♭5" at bounding box center [356, 178] width 18 height 19
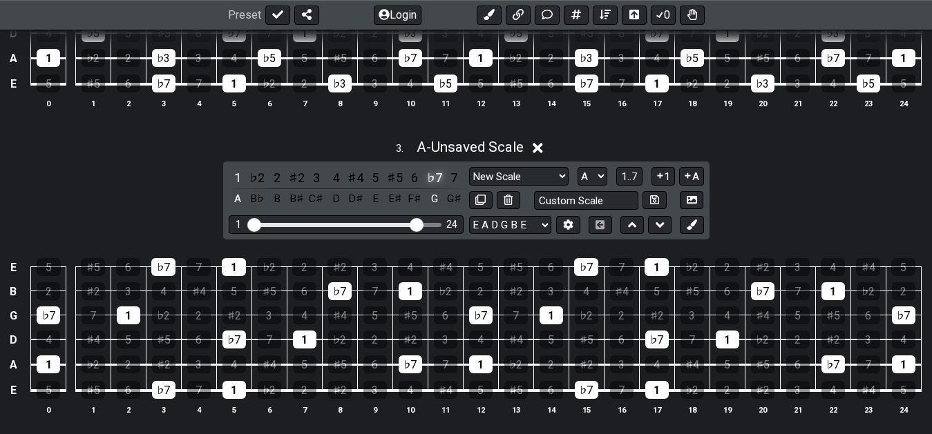
click at [428, 179] on div "1 ♭2 2 ♯2 3 4 ♯4 5 ♯5 6 ♭7 7 A B♭ B B♯ C♯ D D♯ E E♯ F♯ G G♯" at bounding box center [346, 189] width 235 height 41
click at [444, 179] on div "1 ♭2 2 ♯2 3 4 ♯4 5 ♯5 6 ♭7 7 A B♭ B B♯ C♯ D D♯ E E♯ F♯ G G♯" at bounding box center [346, 189] width 235 height 41
click at [439, 179] on div "♭7" at bounding box center [434, 178] width 18 height 19
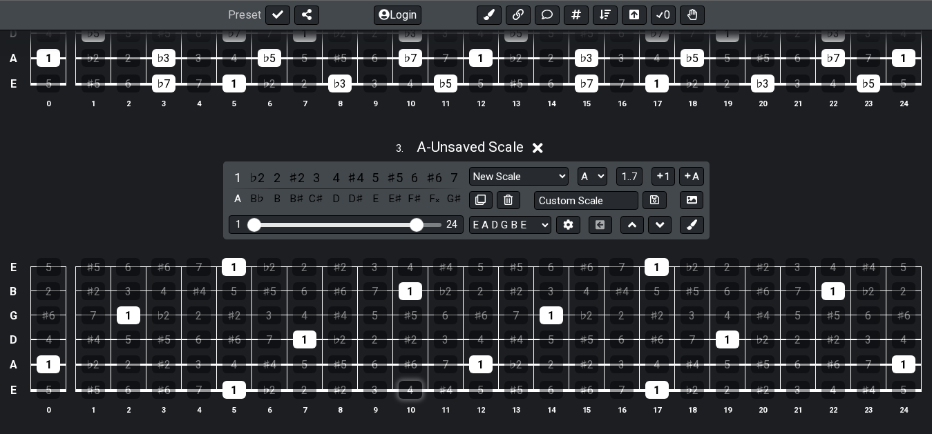
click at [413, 392] on div "4" at bounding box center [410, 390] width 23 height 18
click at [298, 369] on div "5" at bounding box center [304, 365] width 23 height 18
click at [416, 365] on div "♯6" at bounding box center [410, 365] width 23 height 18
click at [437, 177] on div "♯6" at bounding box center [434, 178] width 18 height 19
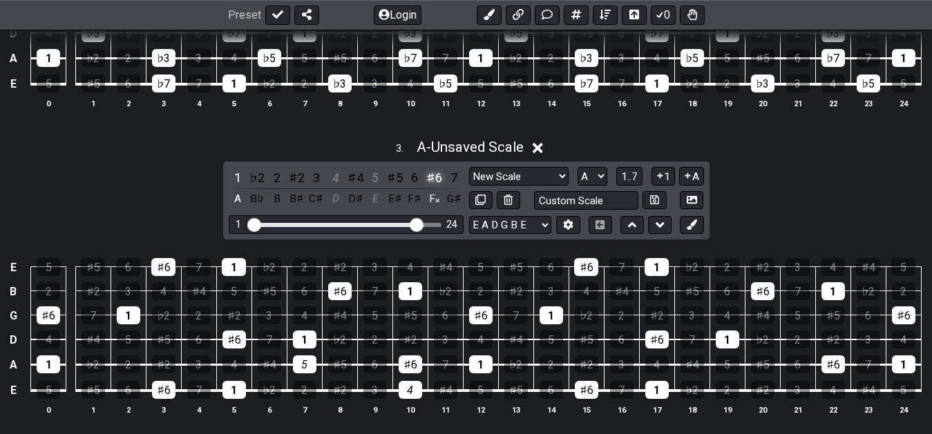
click at [437, 177] on div "♯6" at bounding box center [434, 178] width 18 height 19
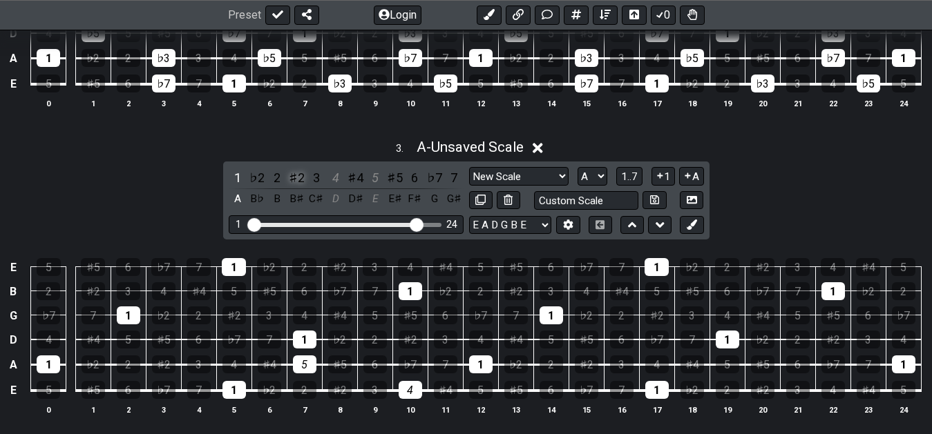
click at [294, 184] on div "♯2" at bounding box center [296, 178] width 18 height 19
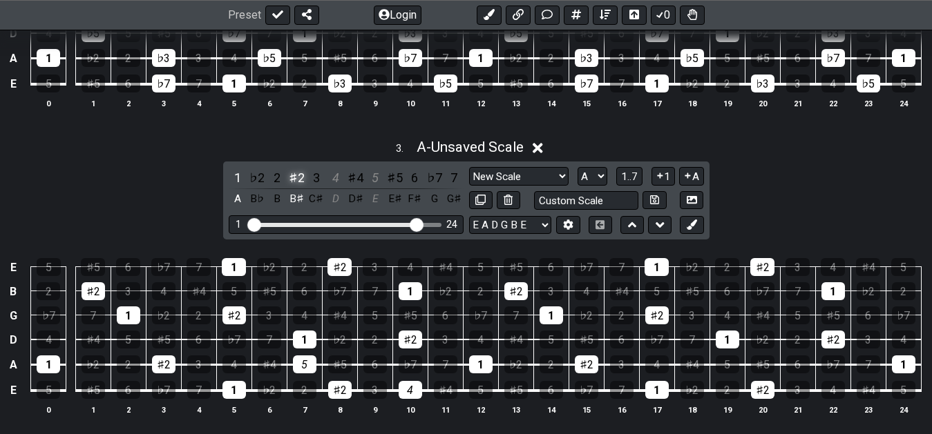
click at [294, 184] on div "♯2" at bounding box center [296, 178] width 18 height 19
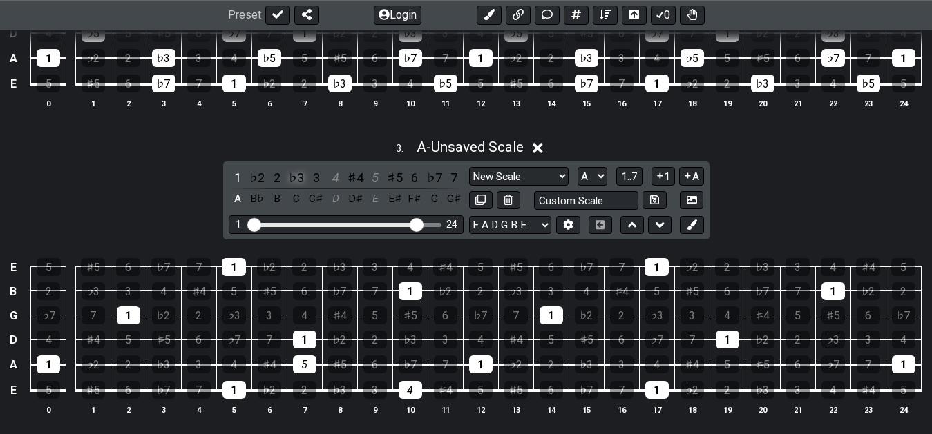
click at [300, 178] on div "♭3" at bounding box center [296, 178] width 18 height 19
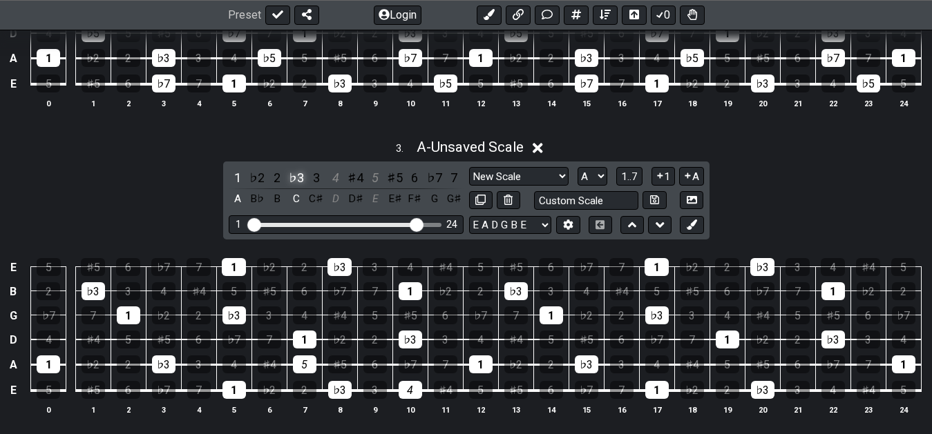
click at [300, 178] on div "♭3" at bounding box center [296, 178] width 18 height 19
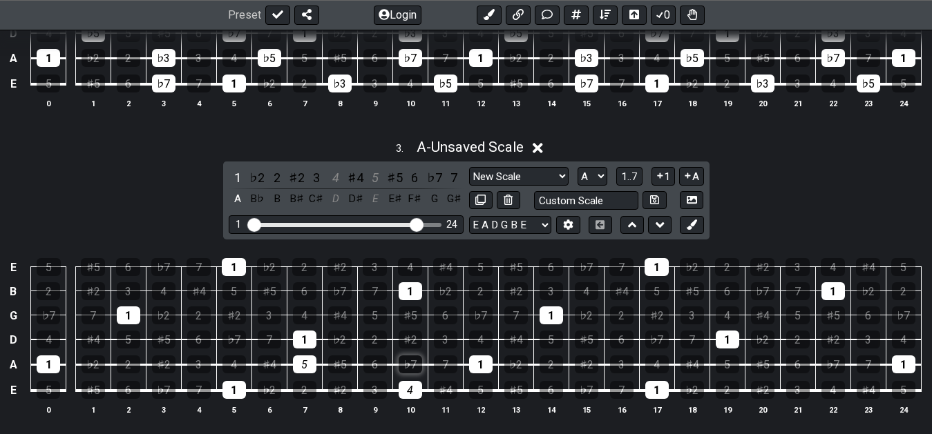
click at [409, 366] on div "♭7" at bounding box center [410, 365] width 23 height 18
drag, startPoint x: 332, startPoint y: 172, endPoint x: 341, endPoint y: 173, distance: 9.0
click at [333, 172] on div "4" at bounding box center [336, 178] width 18 height 19
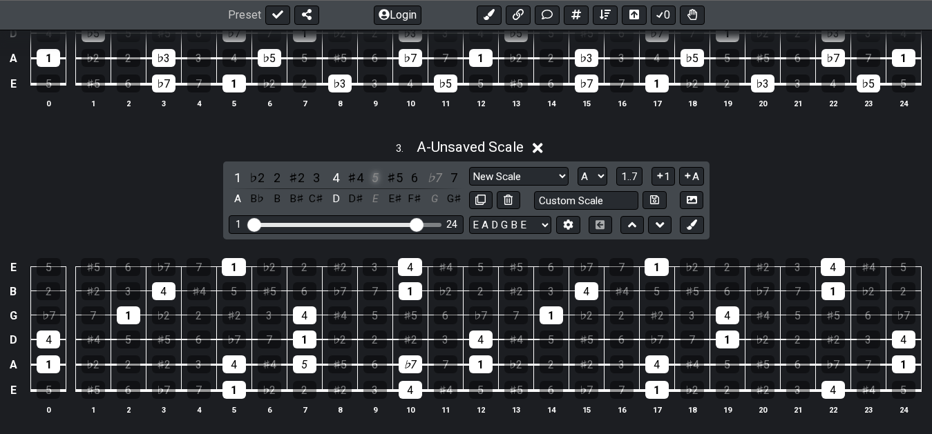
drag, startPoint x: 376, startPoint y: 176, endPoint x: 383, endPoint y: 182, distance: 8.8
click at [376, 177] on div "5" at bounding box center [375, 178] width 18 height 19
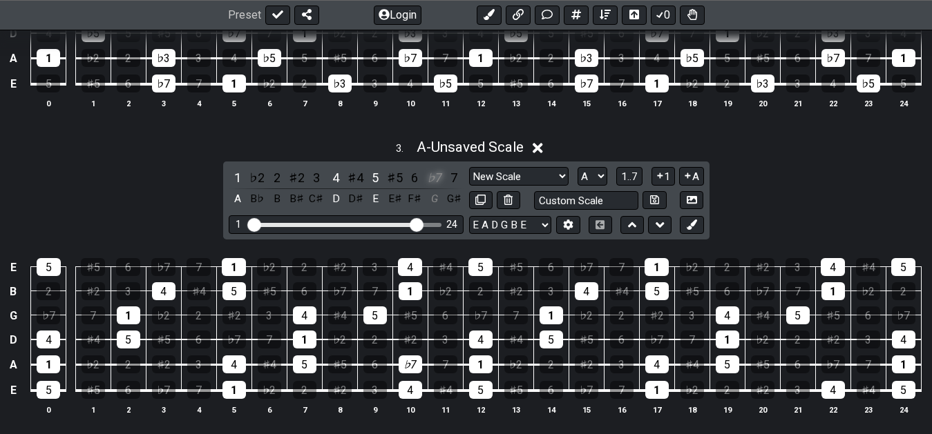
click at [439, 178] on div "♭7" at bounding box center [434, 178] width 18 height 19
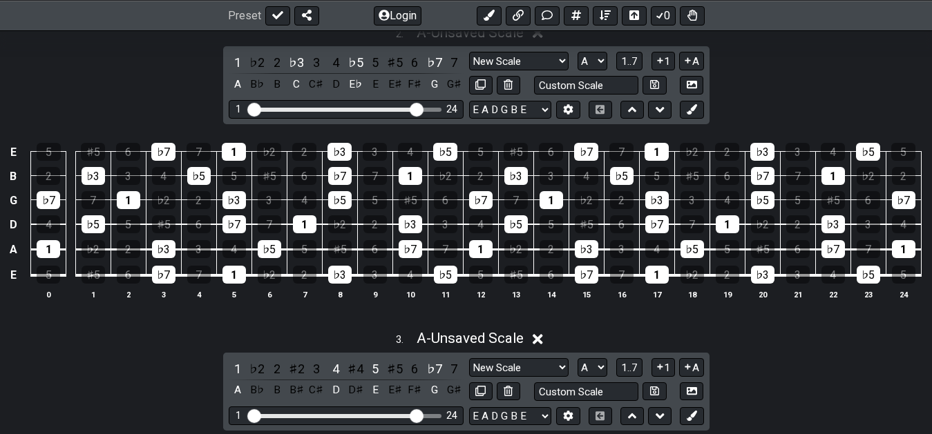
scroll to position [715, 0]
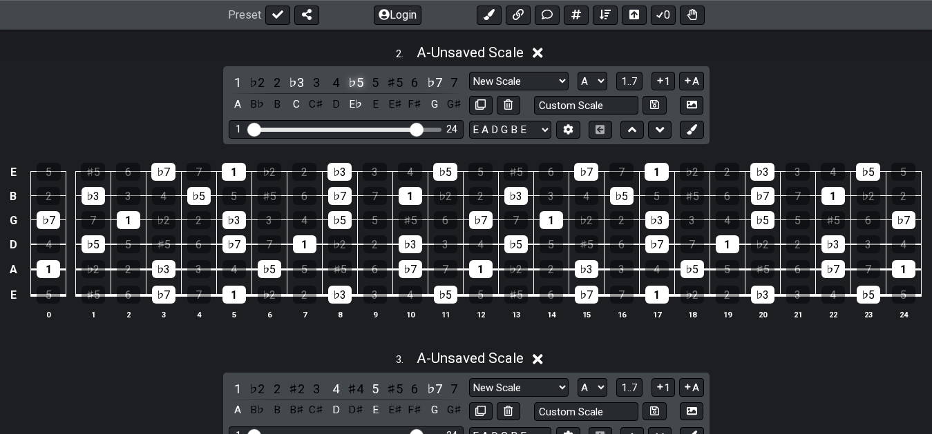
click at [354, 86] on div "♭5" at bounding box center [356, 82] width 18 height 19
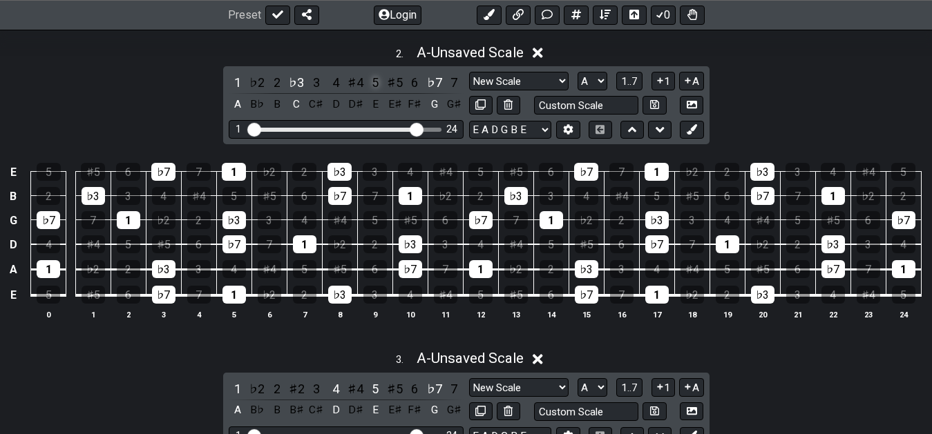
click at [378, 85] on div "5" at bounding box center [375, 82] width 18 height 19
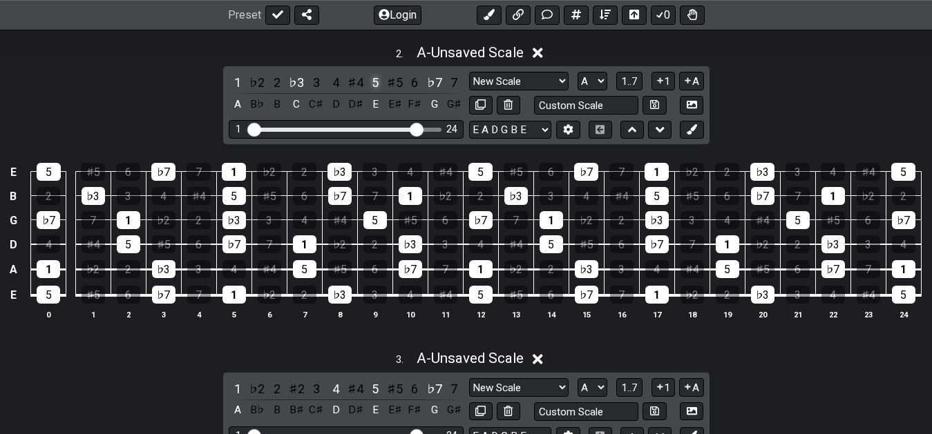
click at [374, 82] on div "5" at bounding box center [375, 82] width 18 height 19
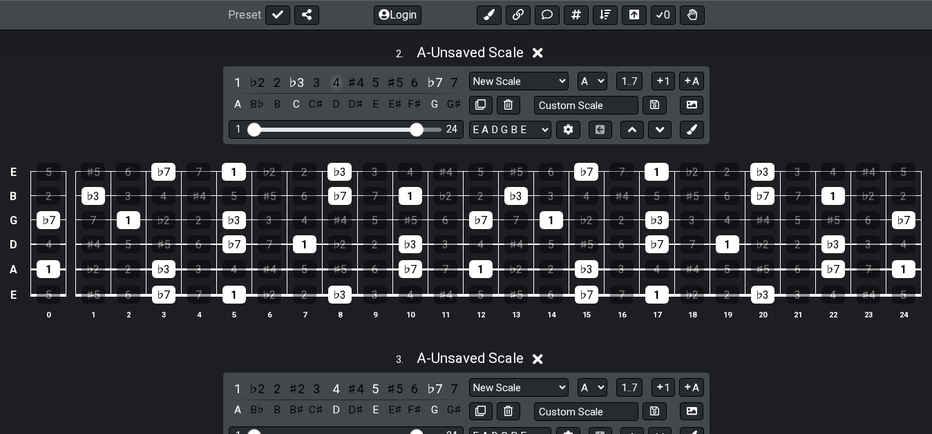
click at [329, 84] on div "4" at bounding box center [336, 82] width 18 height 19
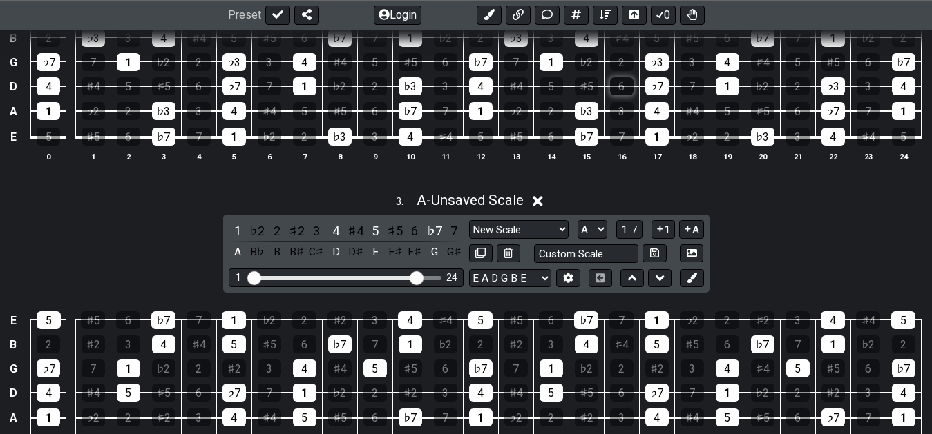
scroll to position [856, 0]
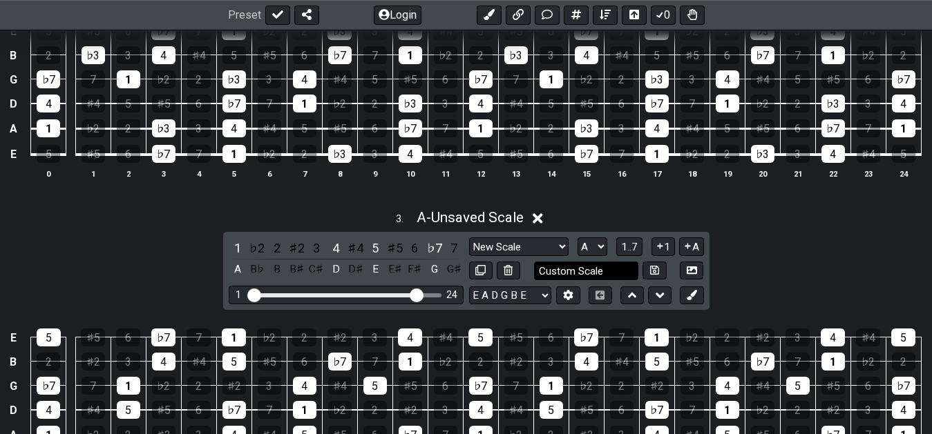
click at [600, 270] on input "Custom Scale" at bounding box center [586, 271] width 105 height 19
type input "sus 4 / 7"
click at [803, 248] on div "3 . A - Unsaved Scale 1 ♭2 2 ♯2 3 4 ♯4 5 ♯5 6 ♭7 7 A B♭ B B♯ C♯ D D♯ E E♯ F♯ G …" at bounding box center [466, 353] width 932 height 304
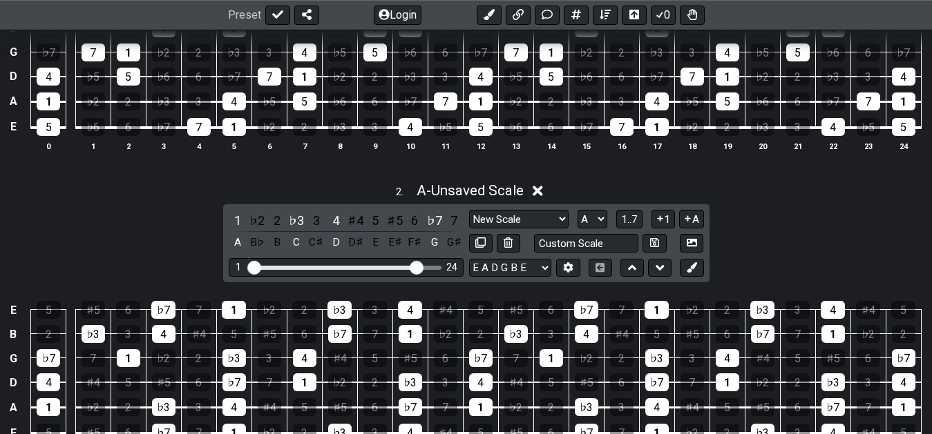
scroll to position [574, 0]
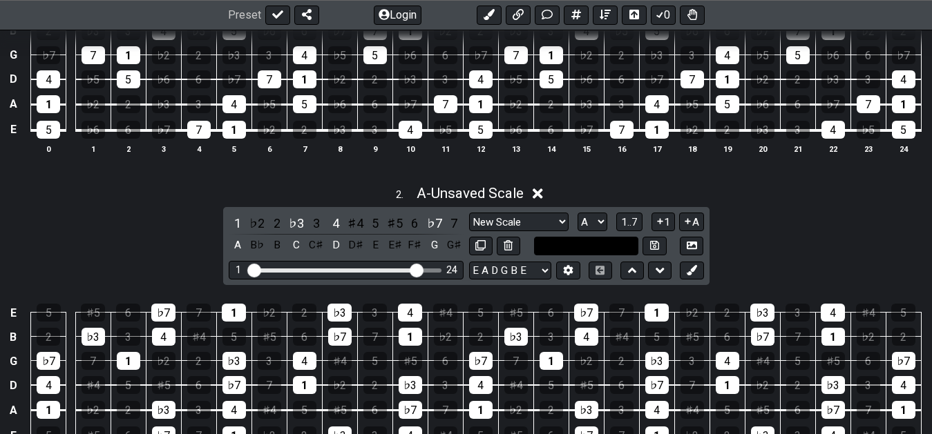
click at [597, 243] on input "text" at bounding box center [586, 246] width 105 height 19
type input "min 7 / 11"
click at [796, 244] on div "2 . A - Unsaved Scale 1 ♭2 2 ♭3 3 4 ♯4 5 ♯5 6 ♭7 7 A B♭ B C C♯ D D♯ E E♯ F♯ G G…" at bounding box center [466, 329] width 932 height 304
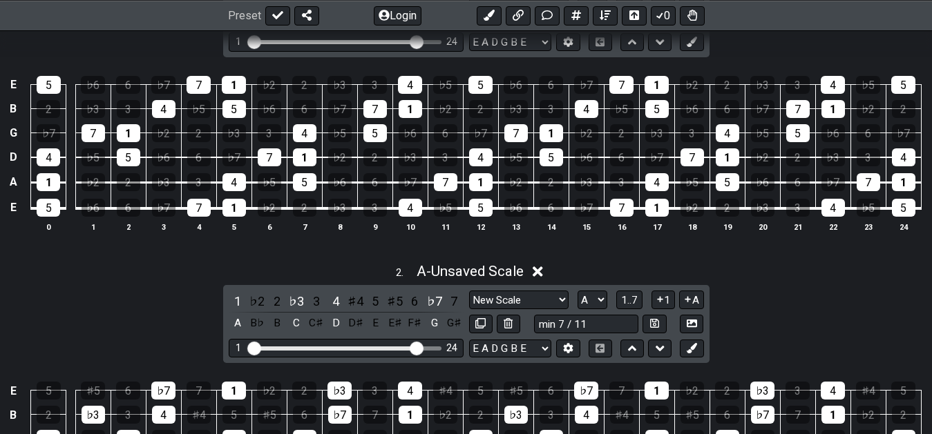
scroll to position [363, 0]
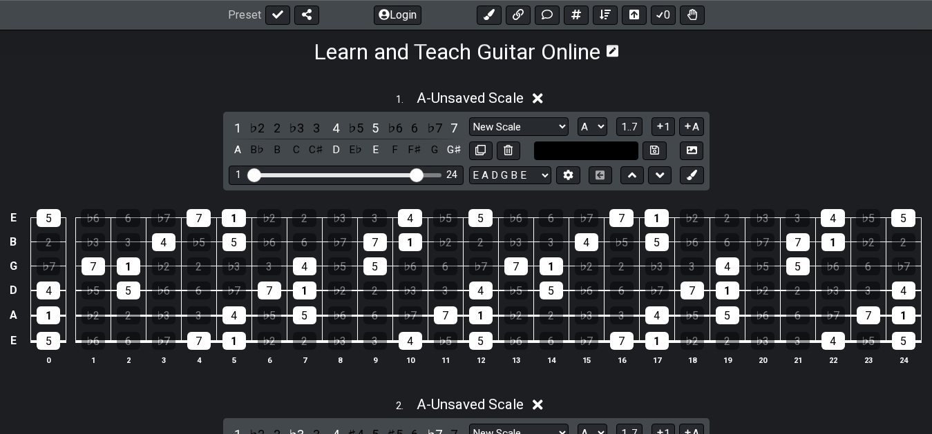
click at [600, 152] on input "text" at bounding box center [586, 151] width 105 height 19
type input "Custom Scale"
click at [808, 158] on div "1 . A - Unsaved Scale 1 ♭2 2 ♭3 3 4 ♭5 5 ♭6 6 ♭7 7 A B♭ B C C♯ D E♭ E F F♯ G G♯…" at bounding box center [466, 234] width 932 height 304
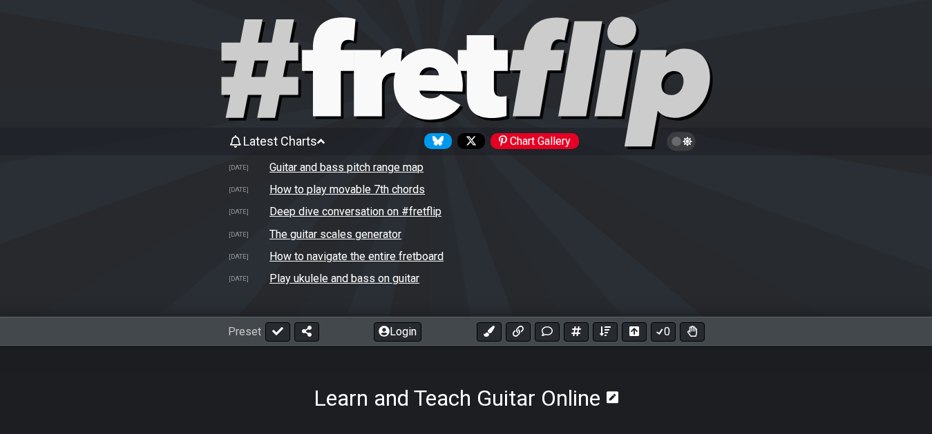
scroll to position [10, 0]
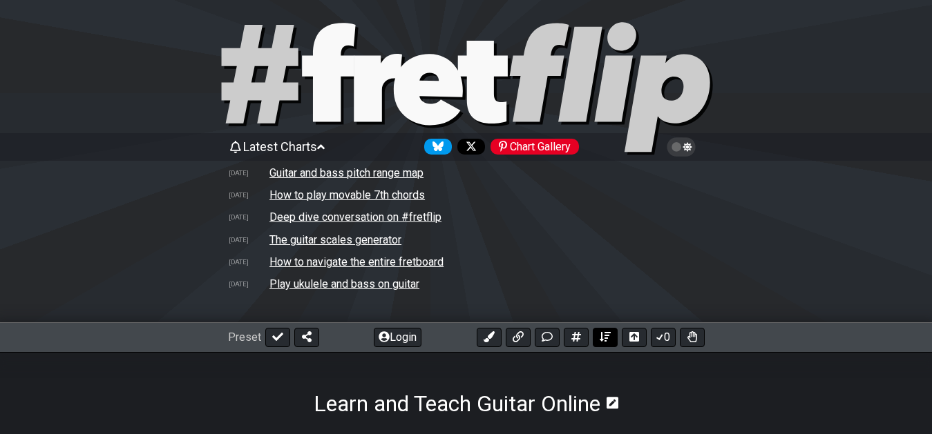
click at [607, 335] on icon at bounding box center [605, 337] width 11 height 10
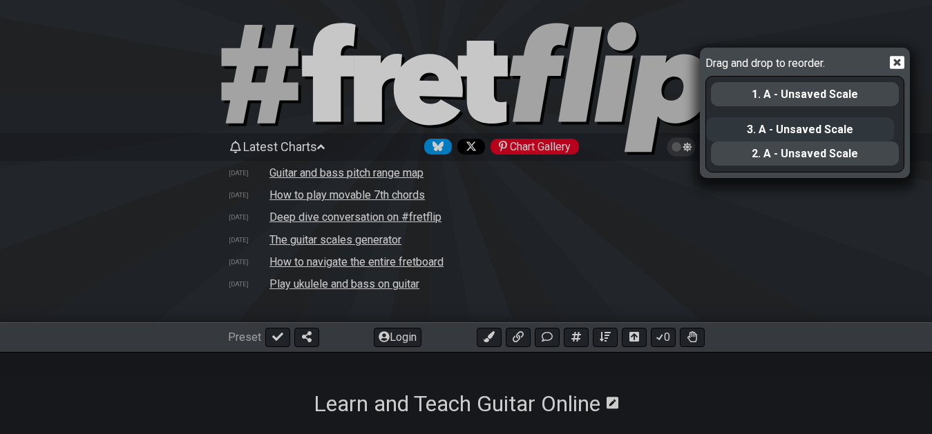
drag, startPoint x: 844, startPoint y: 157, endPoint x: 839, endPoint y: 129, distance: 28.7
click at [839, 129] on div "1. A - Unsaved Scale 2. A - Unsaved Scale 3. A - Unsaved Scale" at bounding box center [804, 124] width 191 height 95
click at [896, 63] on icon at bounding box center [897, 62] width 15 height 15
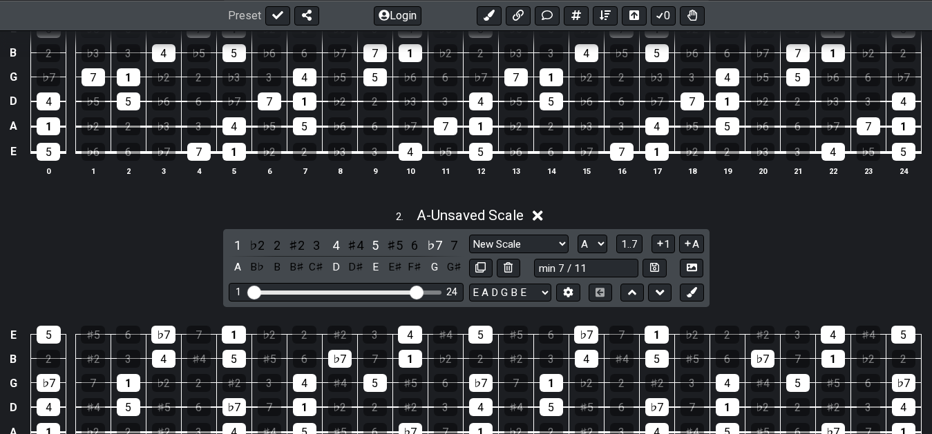
scroll to position [458, 0]
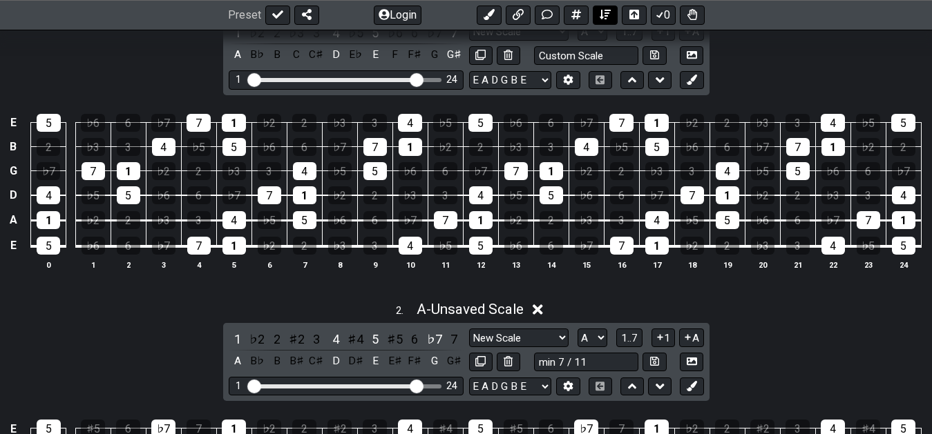
click at [608, 17] on icon at bounding box center [605, 15] width 11 height 11
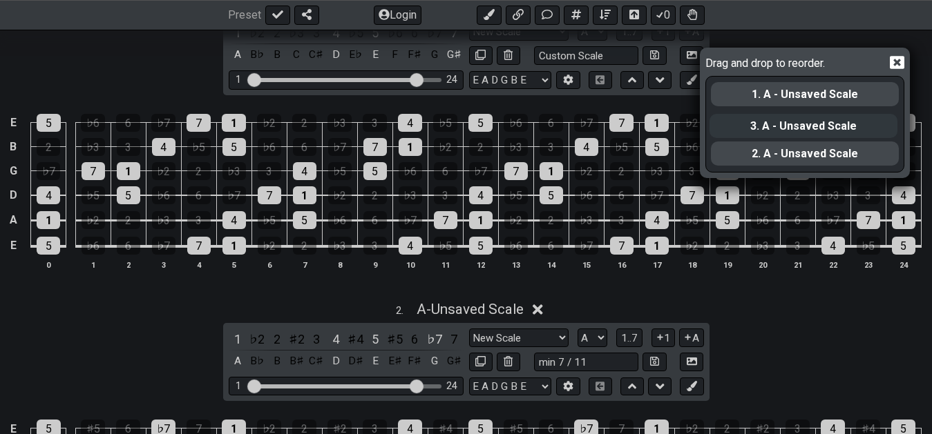
drag, startPoint x: 808, startPoint y: 158, endPoint x: 805, endPoint y: 122, distance: 36.0
click at [805, 122] on div "1. A - Unsaved Scale 2. A - Unsaved Scale 3. A - Unsaved Scale" at bounding box center [804, 124] width 191 height 95
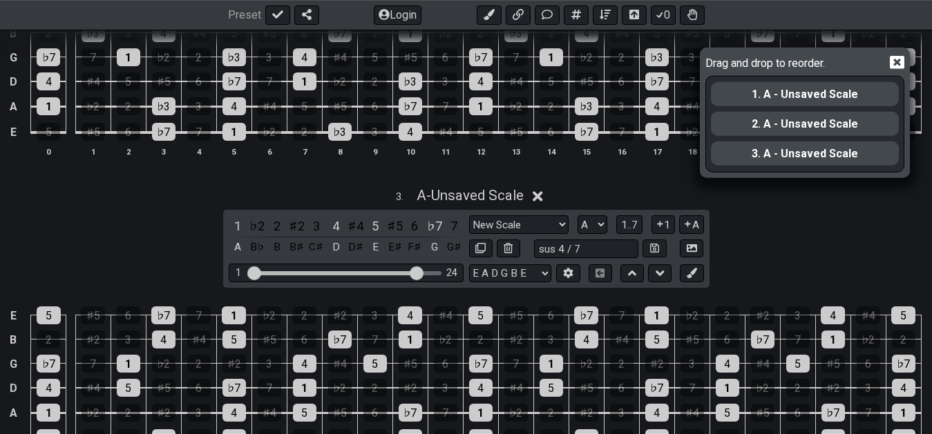
scroll to position [881, 0]
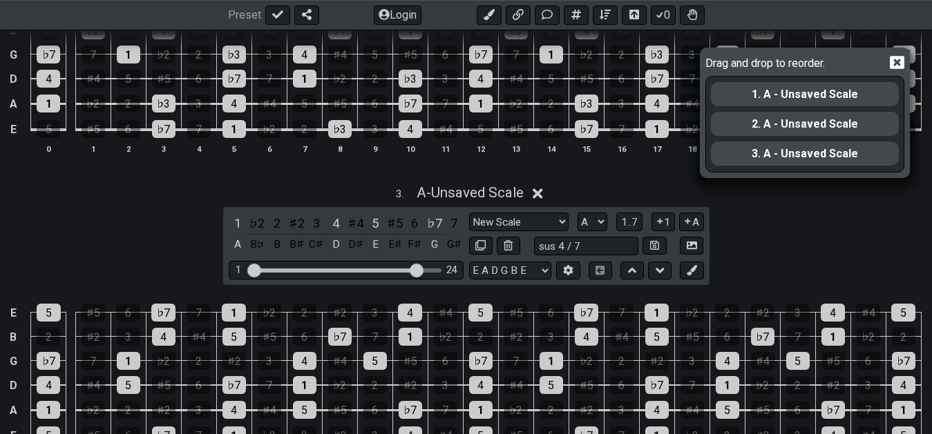
click at [891, 64] on icon at bounding box center [897, 63] width 15 height 13
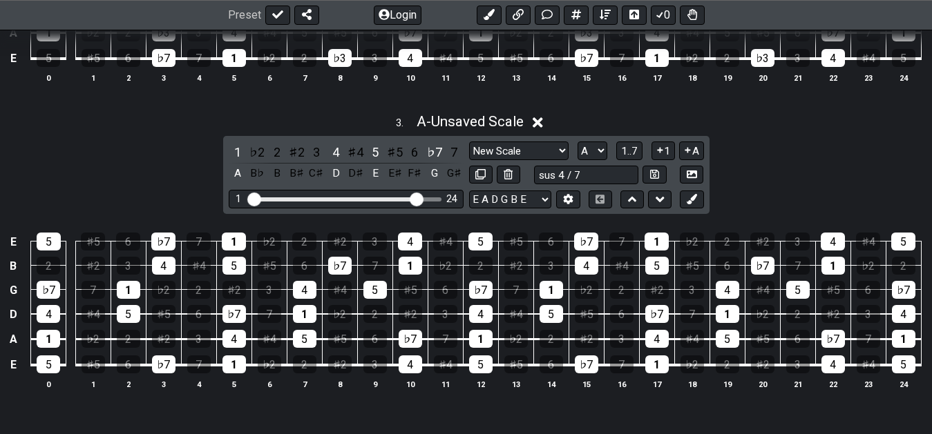
scroll to position [951, 0]
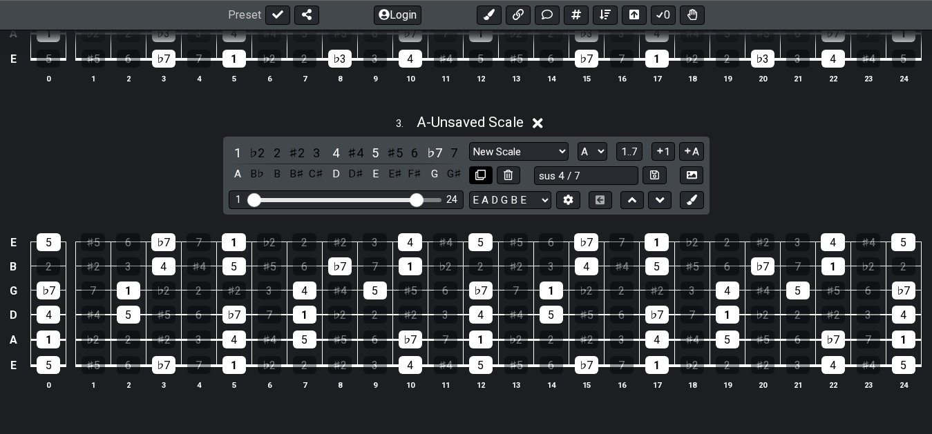
click at [479, 175] on icon at bounding box center [480, 175] width 10 height 10
select select "A"
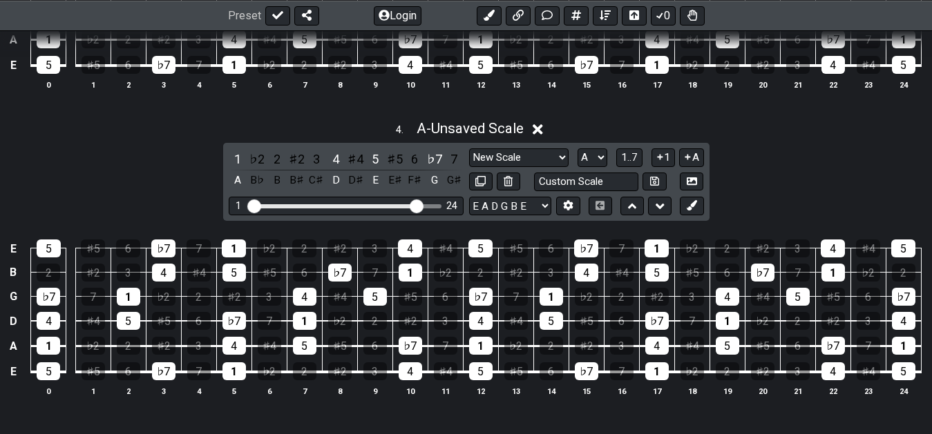
scroll to position [1303, 0]
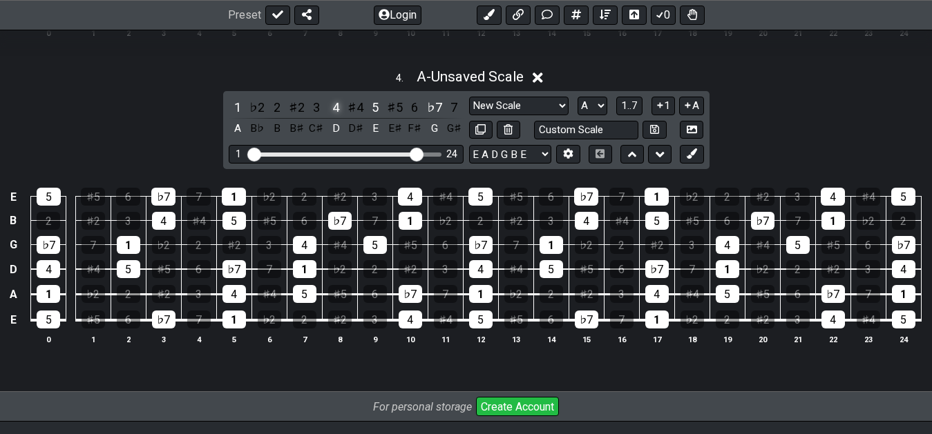
click at [334, 104] on div "4" at bounding box center [336, 107] width 18 height 19
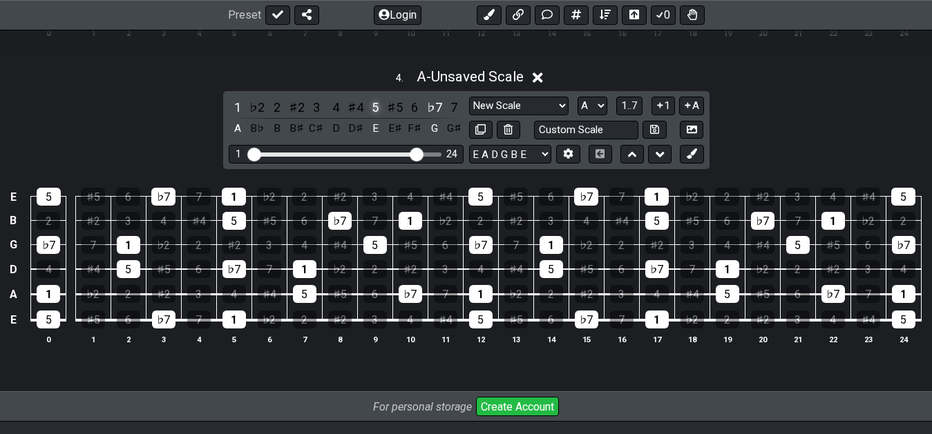
click at [374, 106] on div "5" at bounding box center [375, 107] width 18 height 19
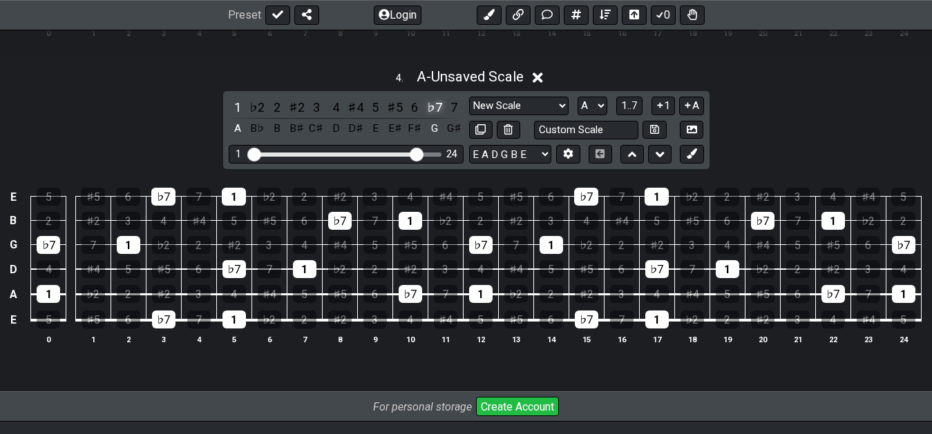
click at [434, 110] on div "♭7" at bounding box center [434, 107] width 18 height 19
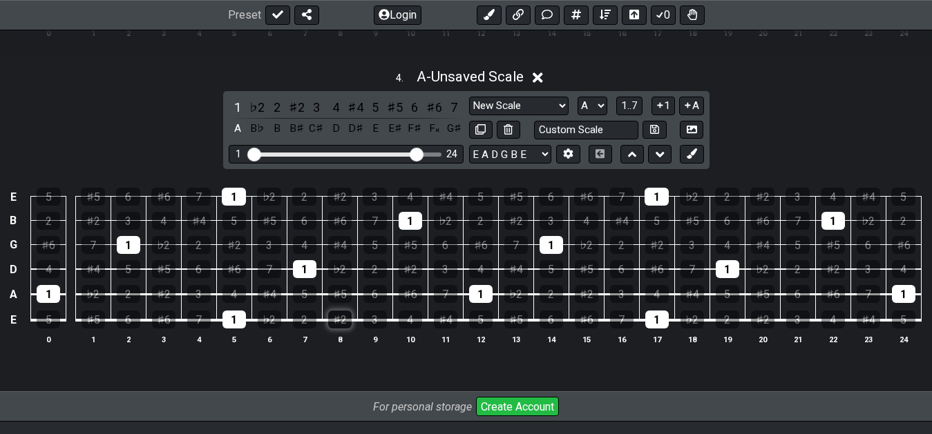
click at [328, 321] on div "♯2" at bounding box center [339, 320] width 23 height 18
click at [231, 298] on div "4" at bounding box center [233, 294] width 23 height 18
click at [295, 300] on div "5" at bounding box center [304, 294] width 23 height 18
click at [296, 113] on div "♯2" at bounding box center [296, 107] width 18 height 19
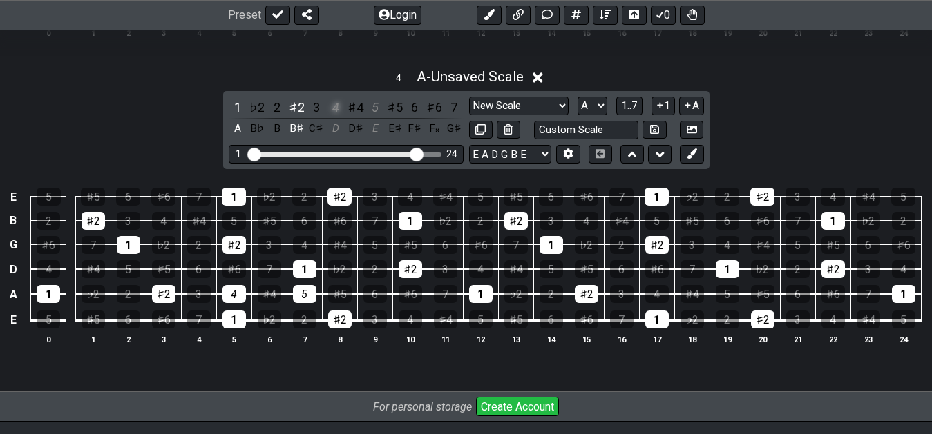
click at [334, 114] on div "4" at bounding box center [336, 107] width 18 height 19
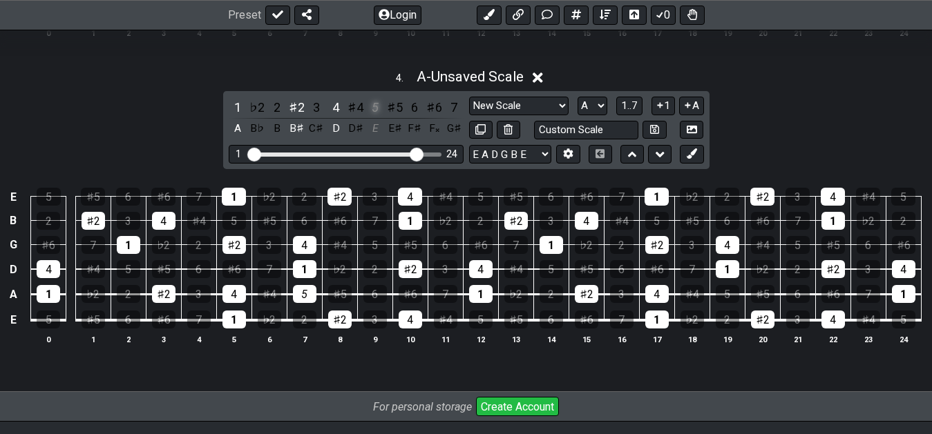
drag, startPoint x: 368, startPoint y: 115, endPoint x: 361, endPoint y: 187, distance: 72.2
click at [369, 115] on div "5" at bounding box center [375, 107] width 18 height 19
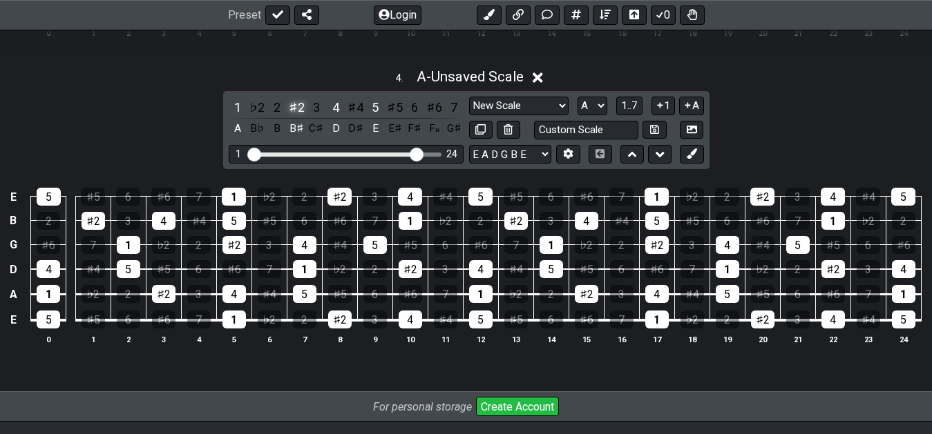
click at [296, 109] on div "♯2" at bounding box center [296, 107] width 18 height 19
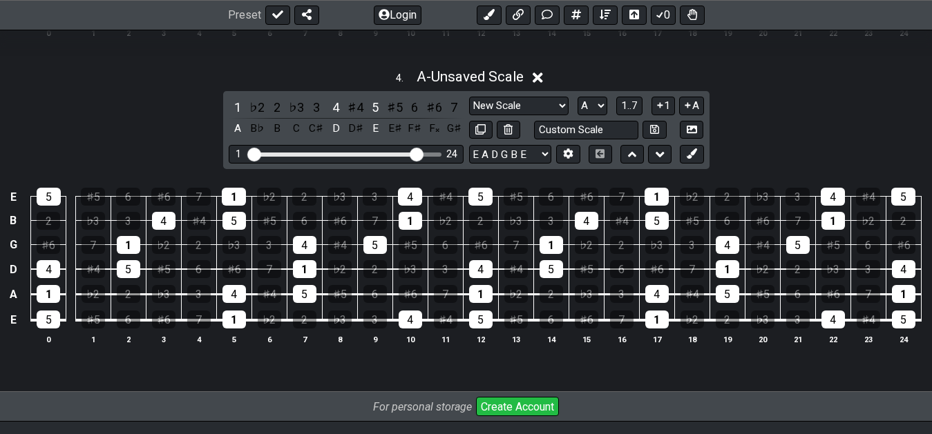
click at [296, 109] on div "♭3" at bounding box center [296, 107] width 18 height 19
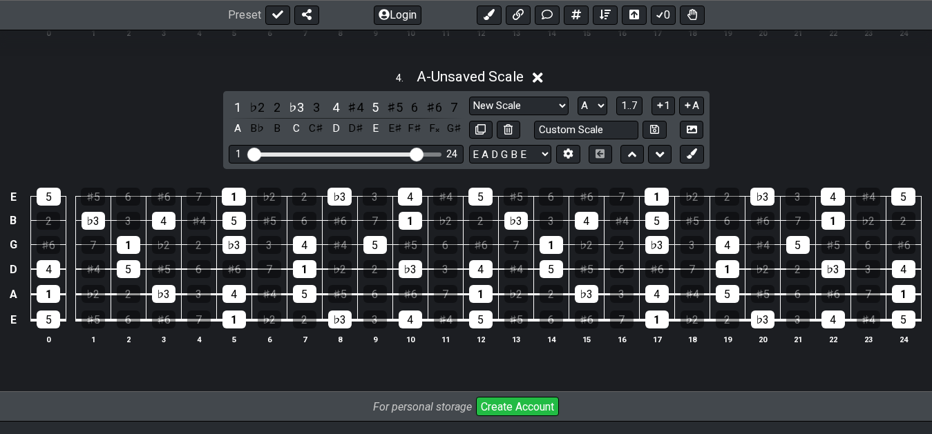
click at [296, 109] on div "♭3" at bounding box center [296, 107] width 18 height 19
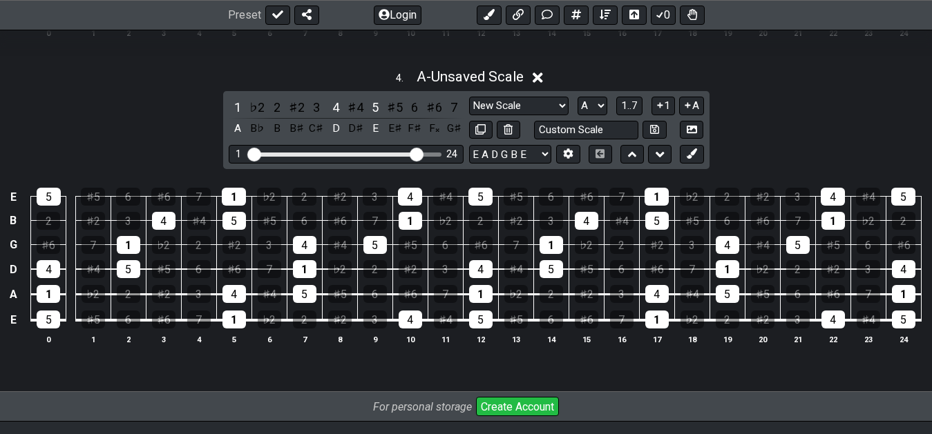
click at [296, 109] on div "♯2" at bounding box center [296, 107] width 18 height 19
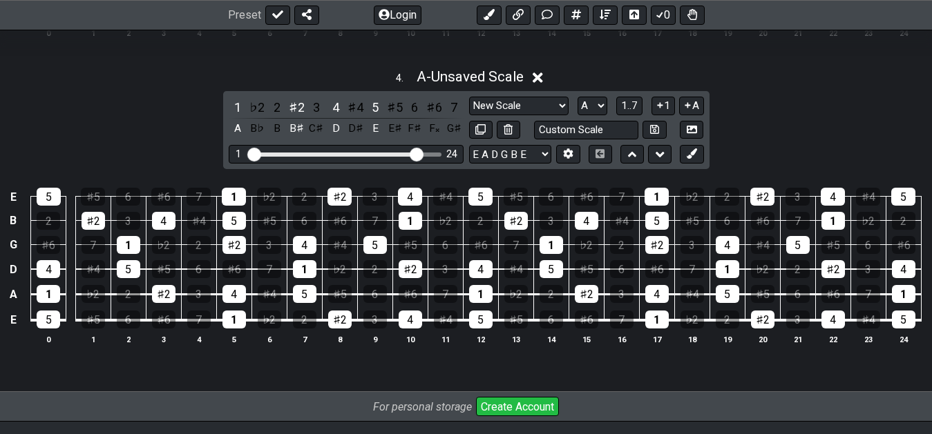
click at [296, 109] on div "♯2" at bounding box center [296, 107] width 18 height 19
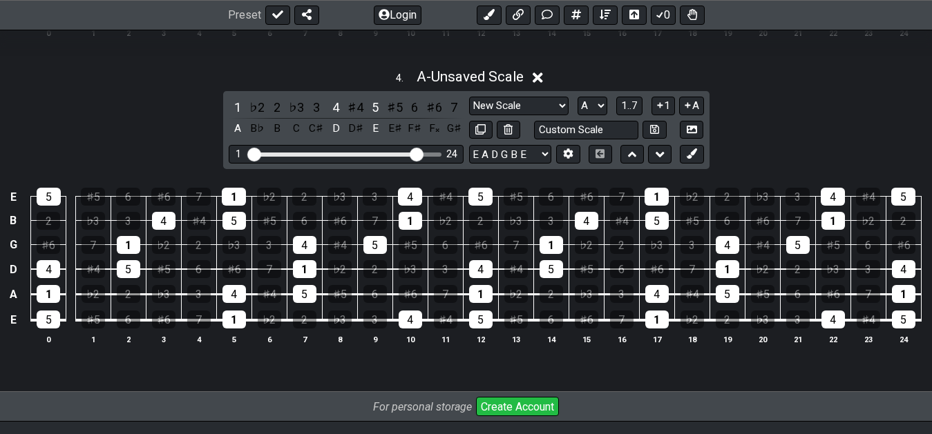
click at [296, 109] on div "♭3" at bounding box center [296, 107] width 18 height 19
